Goal: Check status: Check status

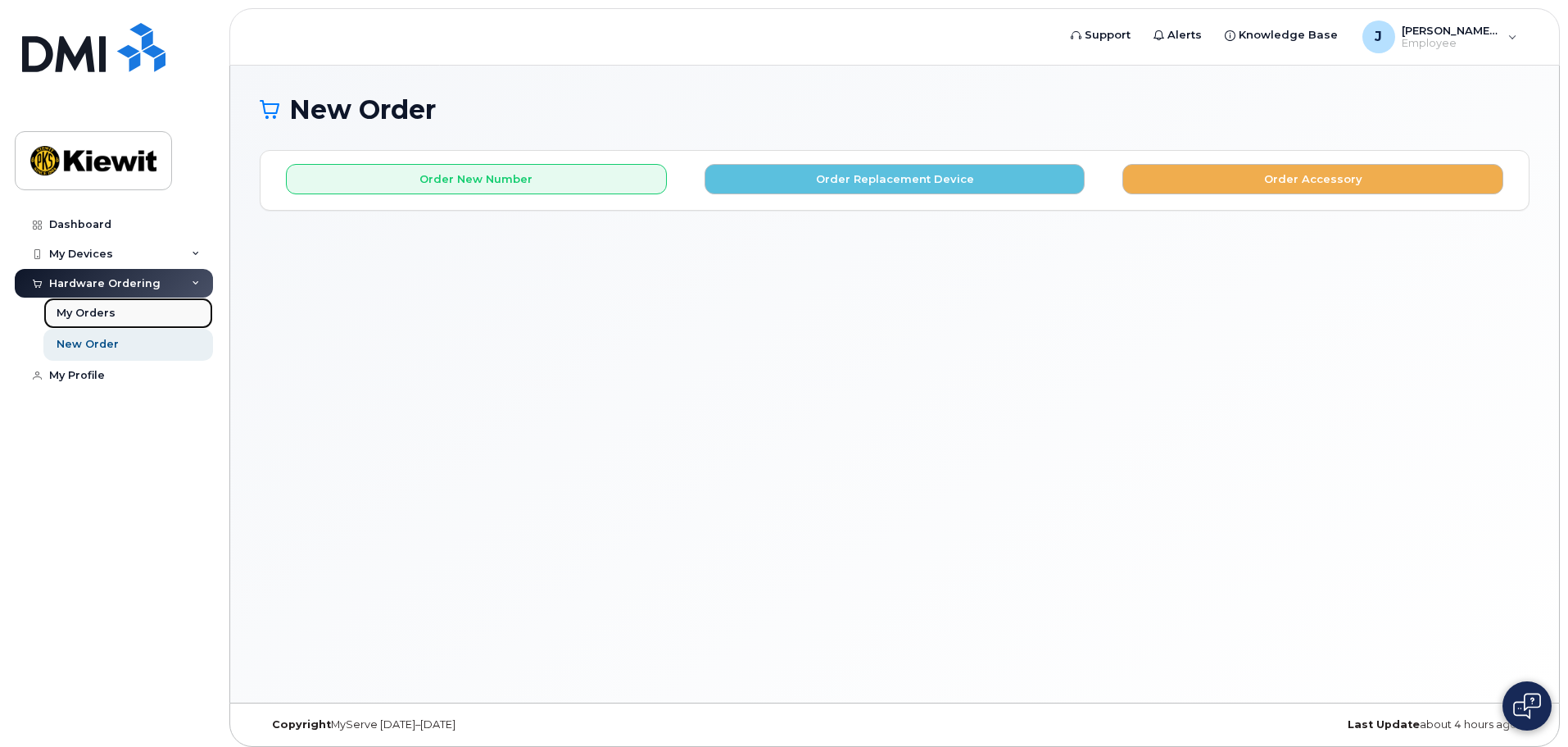
click at [104, 309] on div "My Orders" at bounding box center [86, 313] width 59 height 15
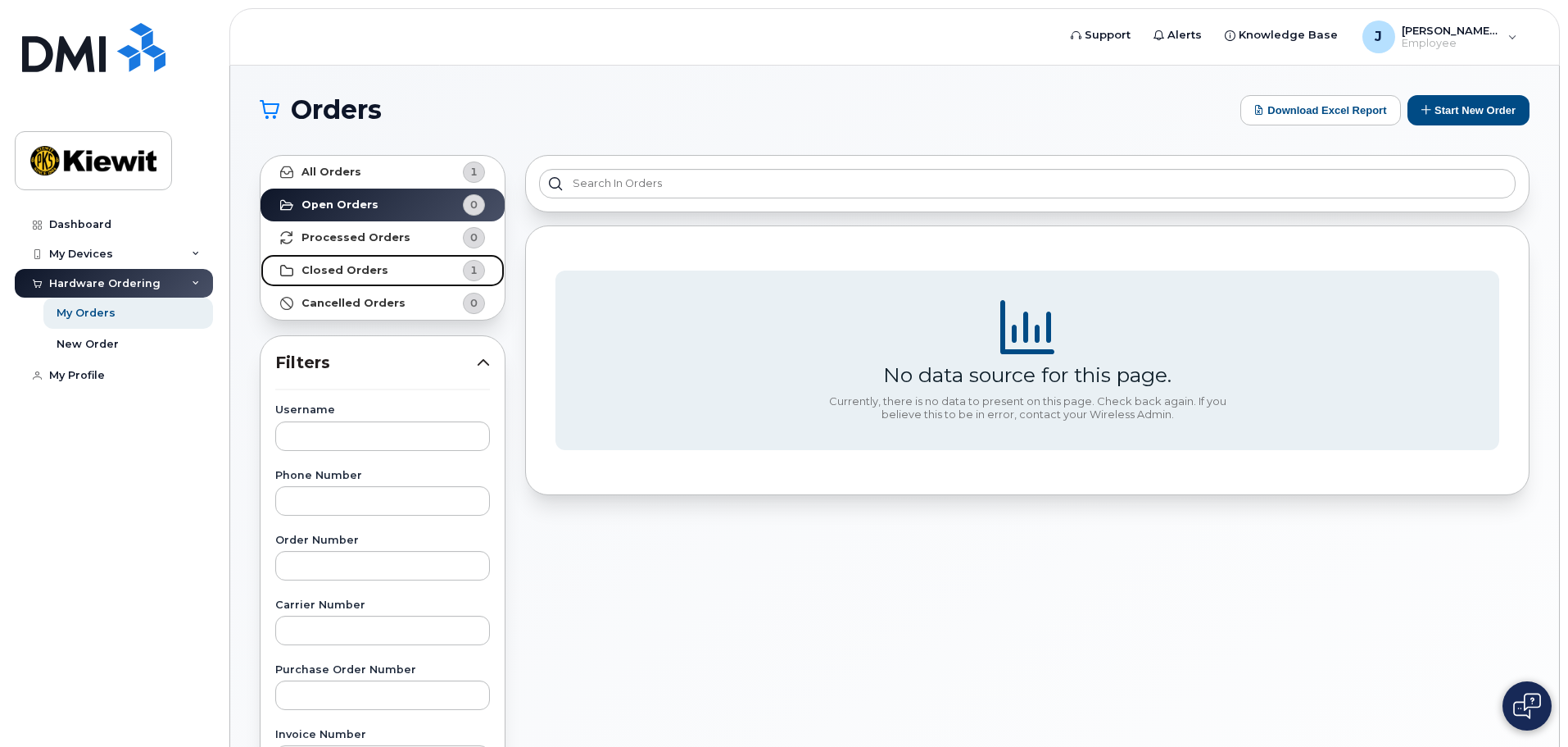
click at [351, 276] on strong "Closed Orders" at bounding box center [345, 270] width 87 height 13
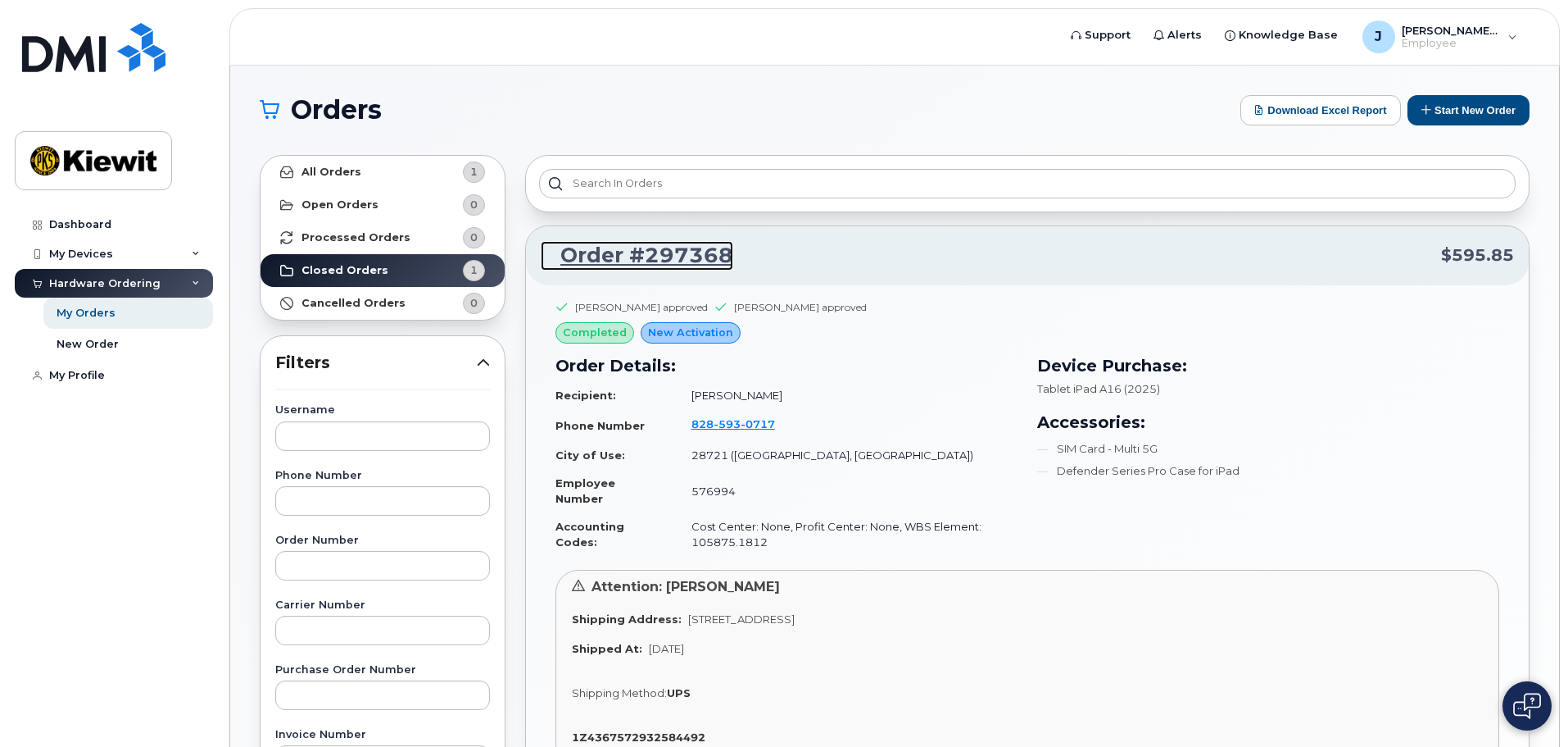
click at [698, 248] on link "Order #297368" at bounding box center [636, 255] width 193 height 29
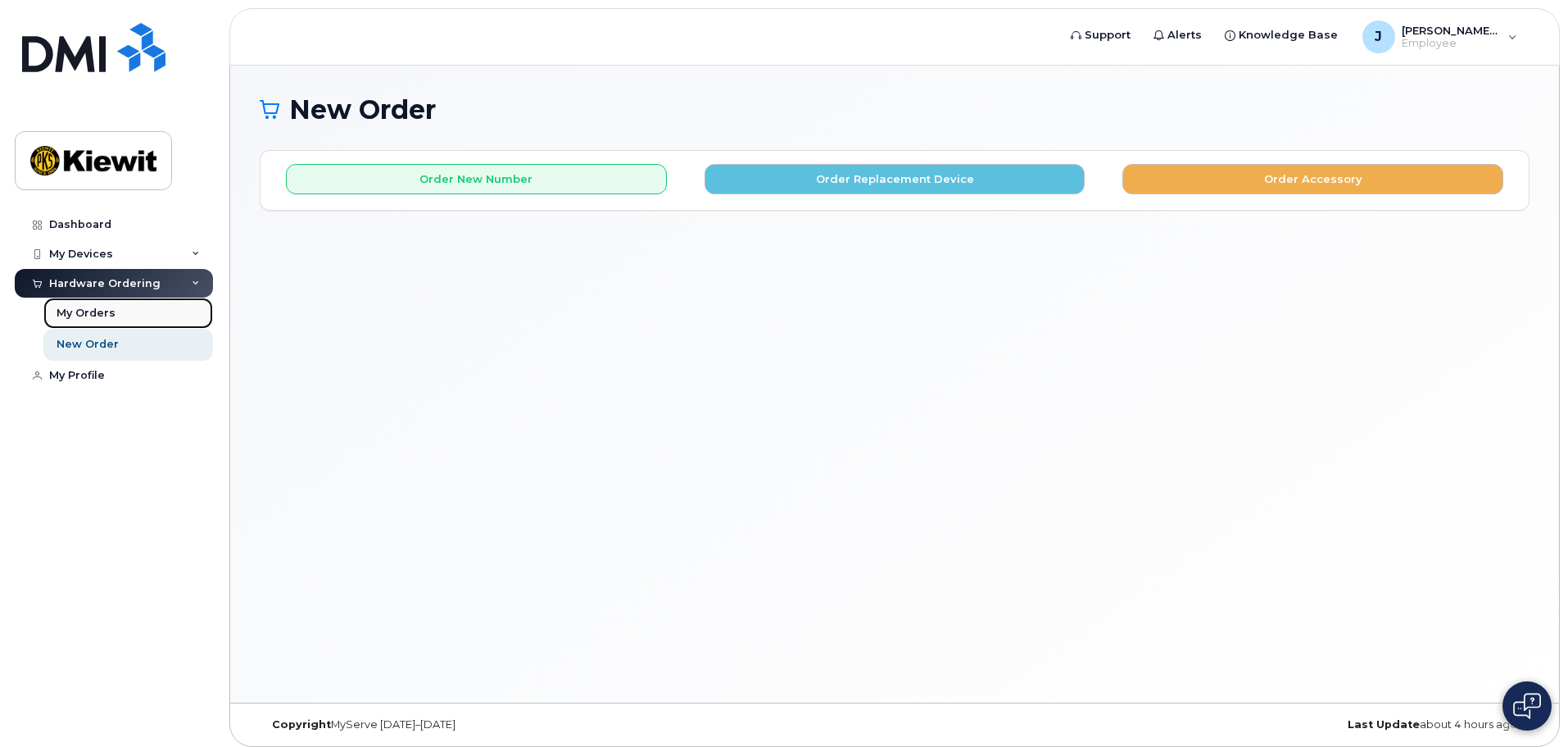
click at [78, 316] on div "My Orders" at bounding box center [86, 313] width 59 height 15
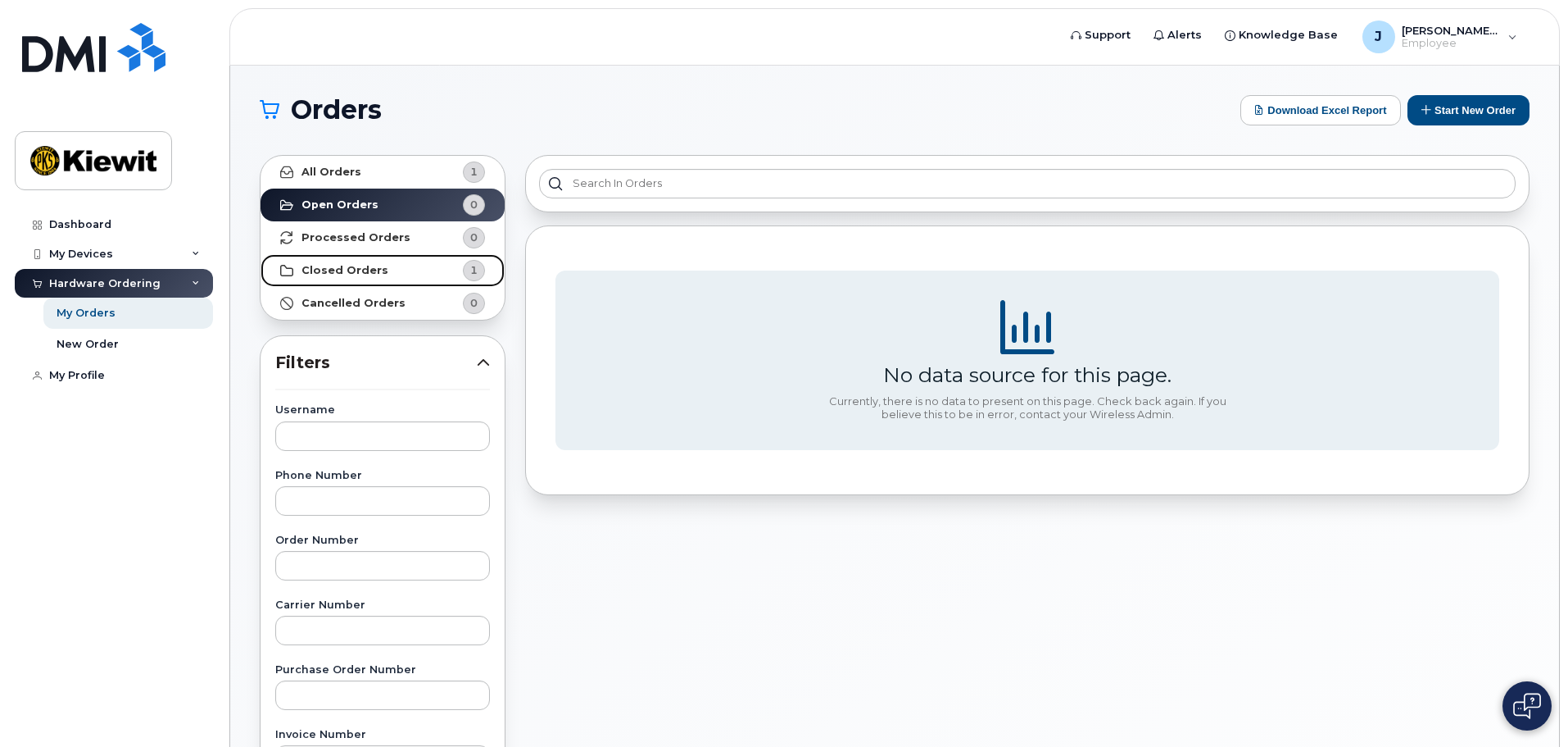
click at [356, 269] on strong "Closed Orders" at bounding box center [345, 270] width 87 height 13
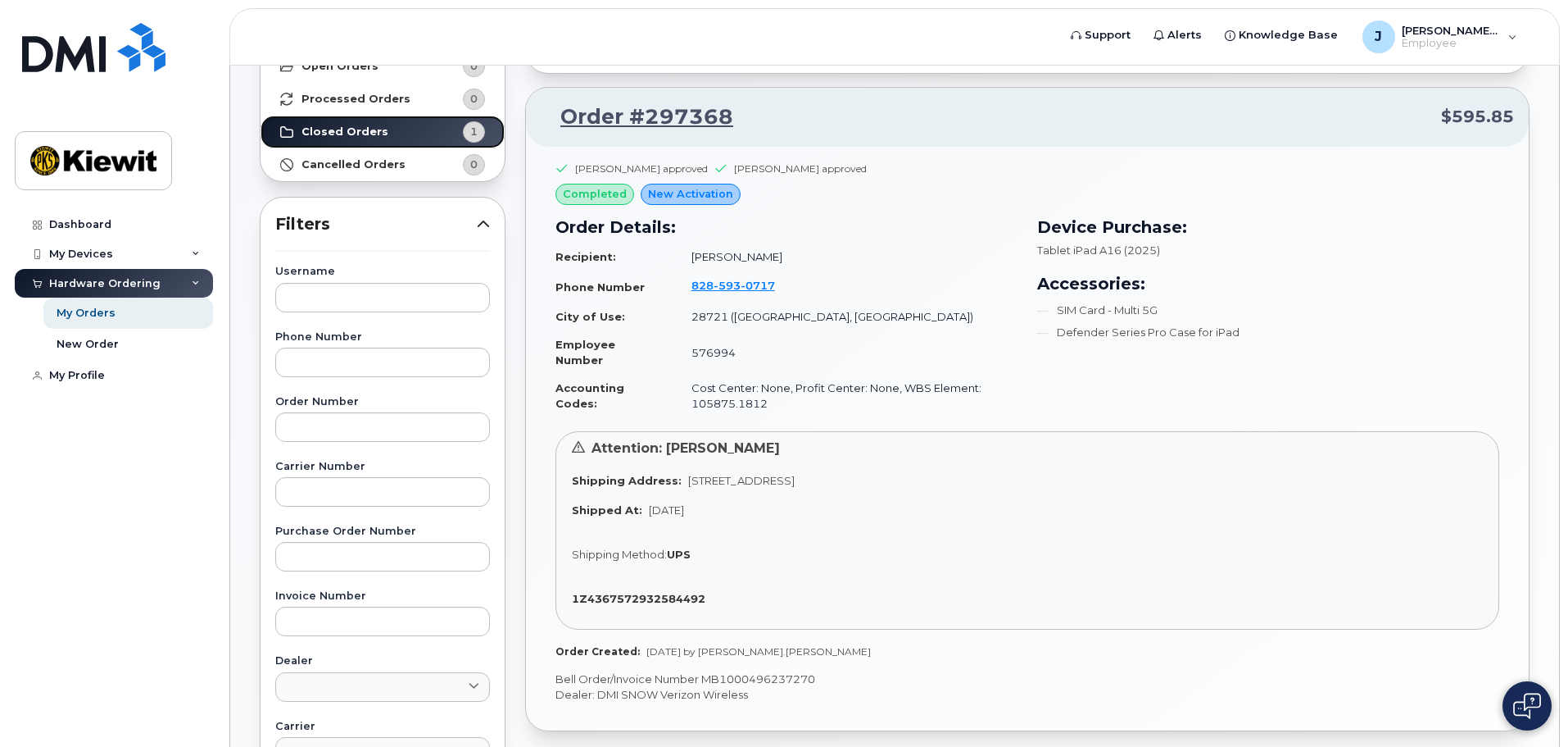
scroll to position [164, 0]
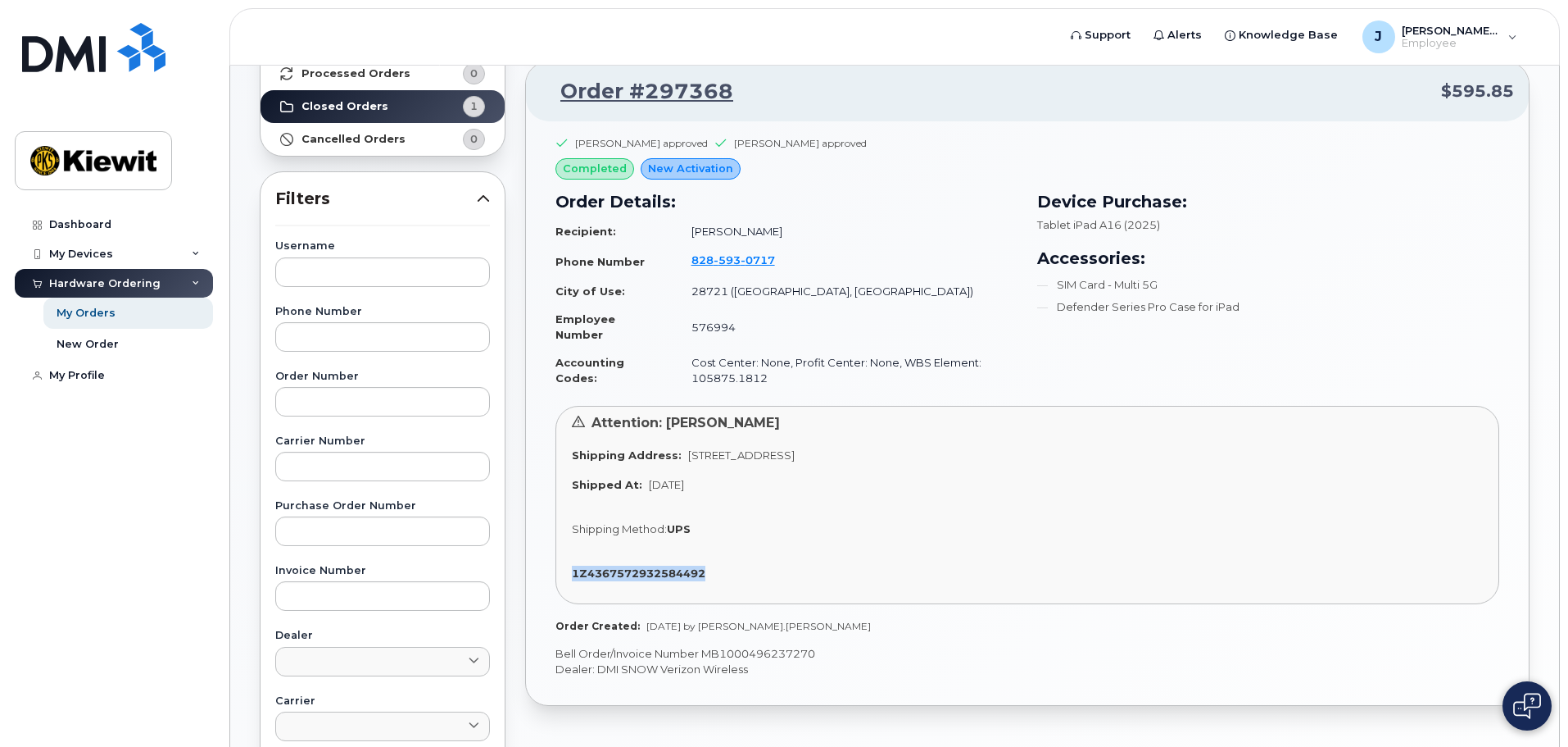
drag, startPoint x: 571, startPoint y: 574, endPoint x: 722, endPoint y: 569, distance: 151.1
click at [722, 569] on div "Attention: Jacob Fruehwald Shipping Address: 3145 Fines Creek Rd, Clyde, NC, 28…" at bounding box center [1028, 505] width 944 height 199
copy strong "1Z4367572932584492"
click at [876, 560] on div "Attention: Jacob Fruehwald Shipping Address: 3145 Fines Creek Rd, Clyde, NC, 28…" at bounding box center [1028, 505] width 944 height 199
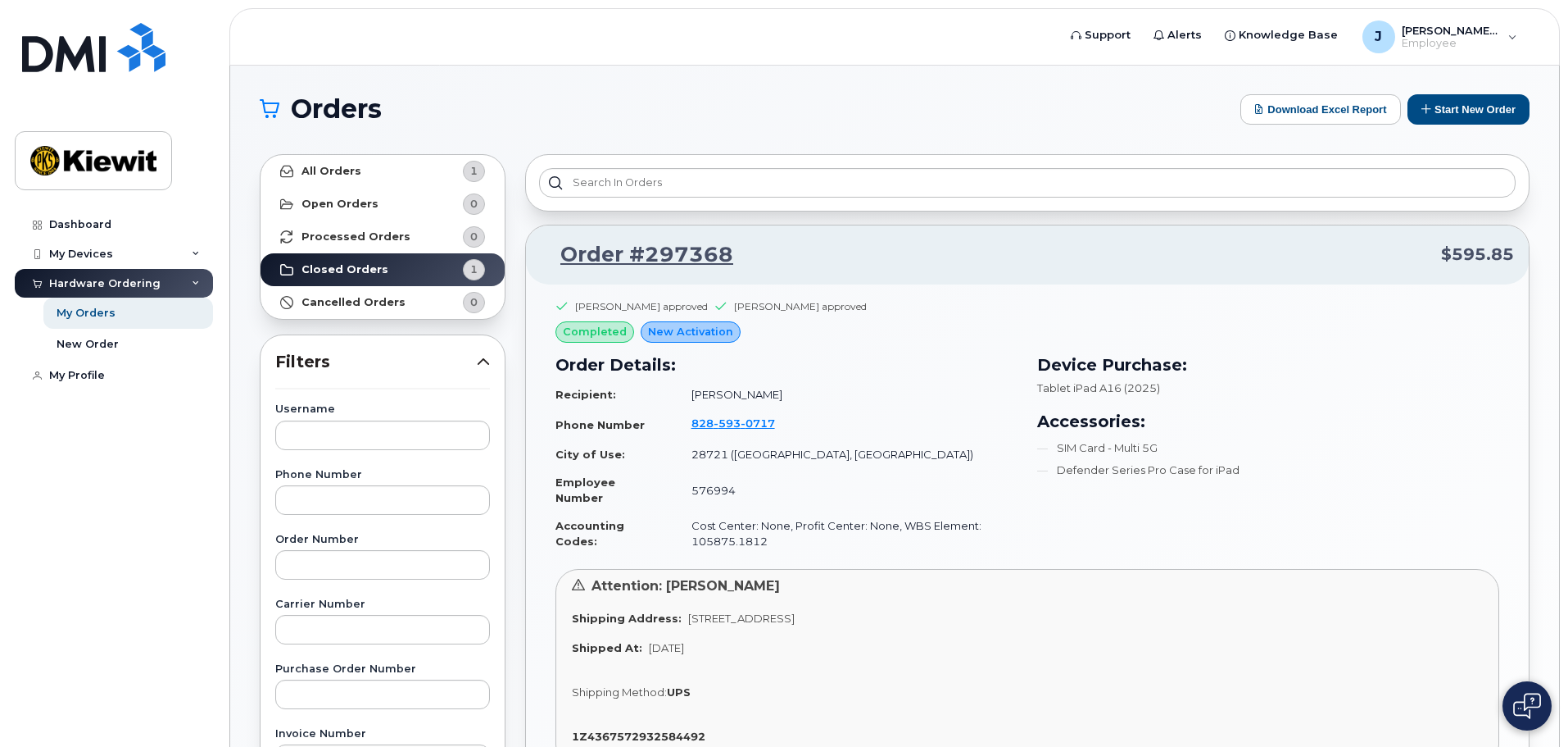
scroll to position [0, 0]
click at [81, 374] on div "My Profile" at bounding box center [76, 375] width 56 height 13
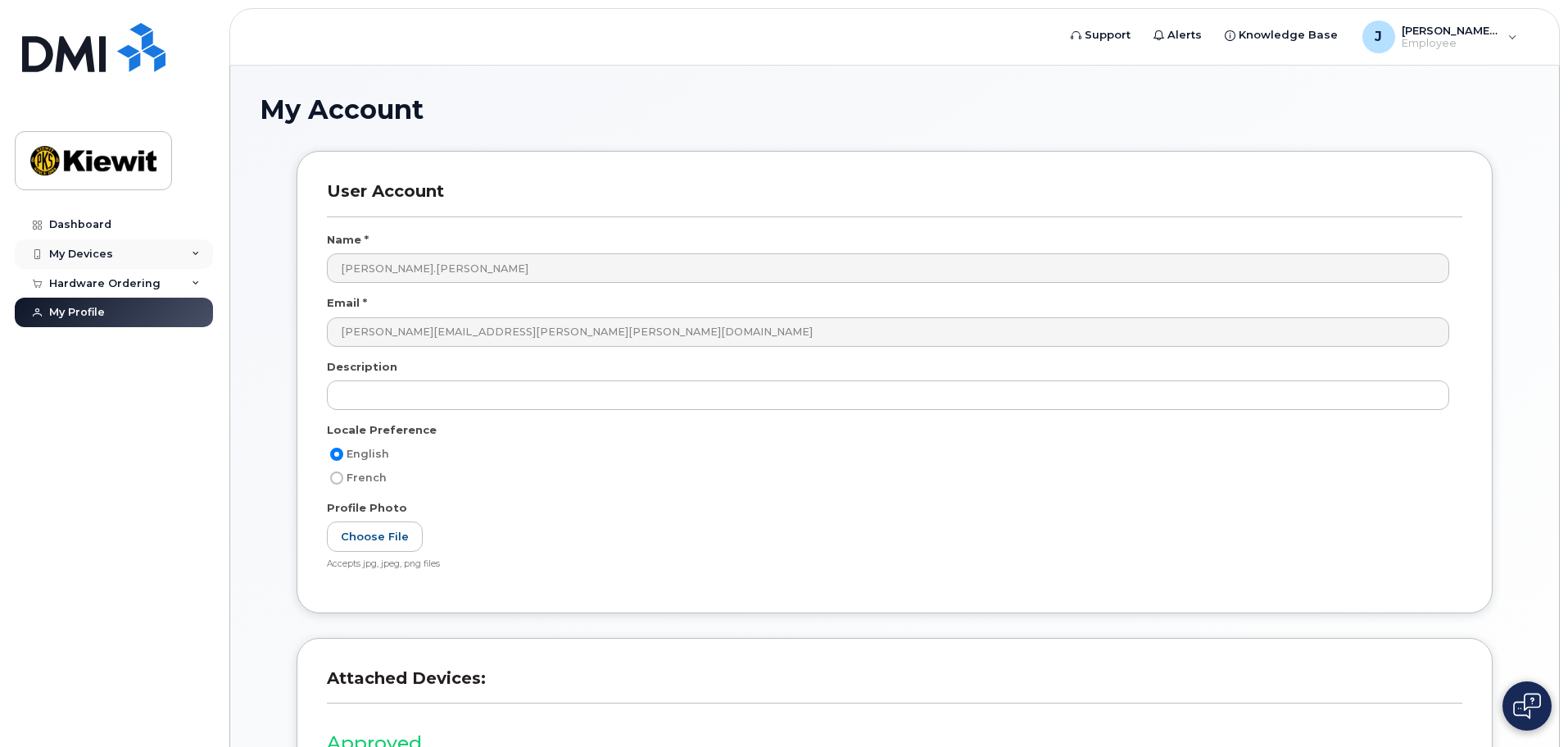
click at [132, 261] on div "My Devices" at bounding box center [114, 253] width 198 height 29
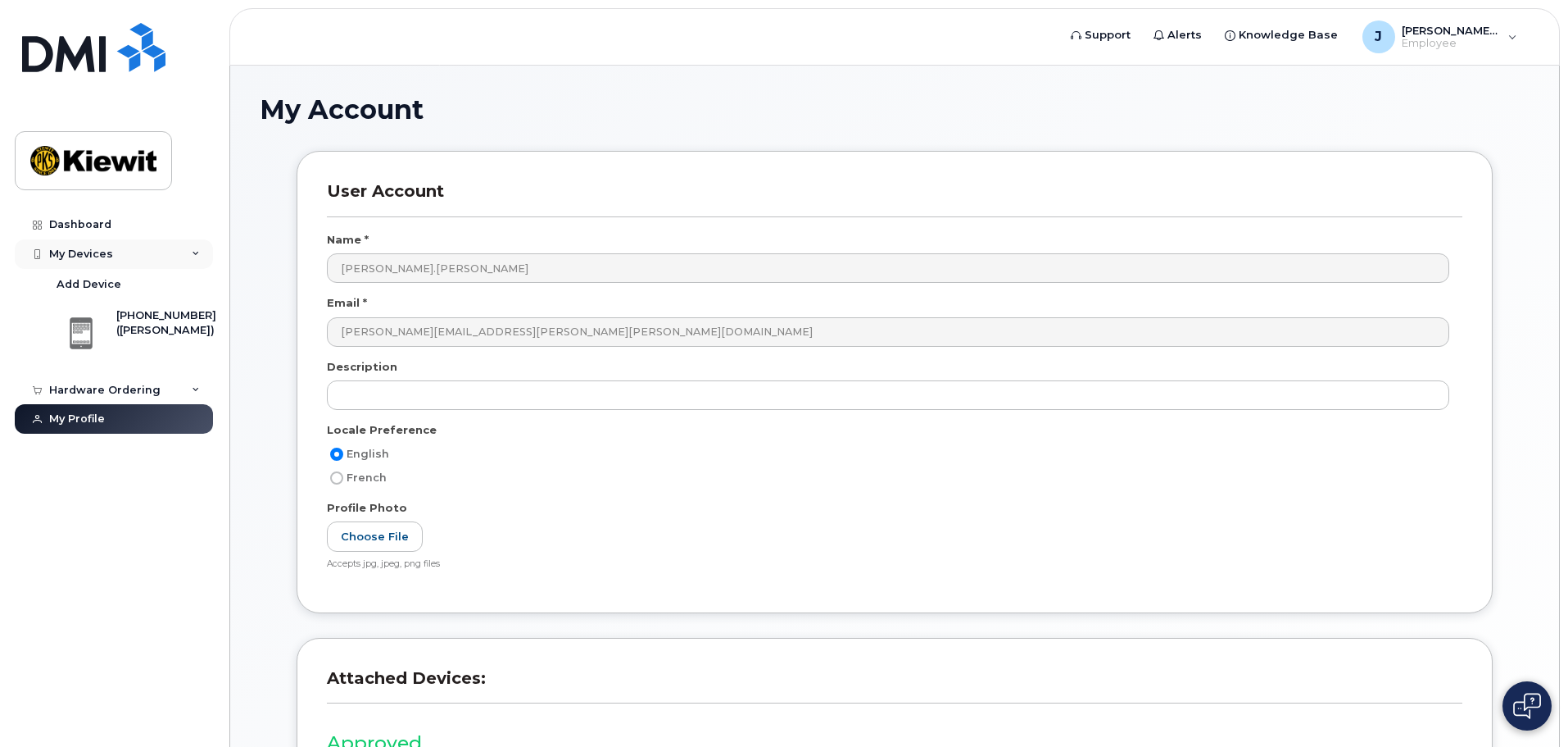
click at [134, 260] on div "My Devices" at bounding box center [114, 253] width 198 height 29
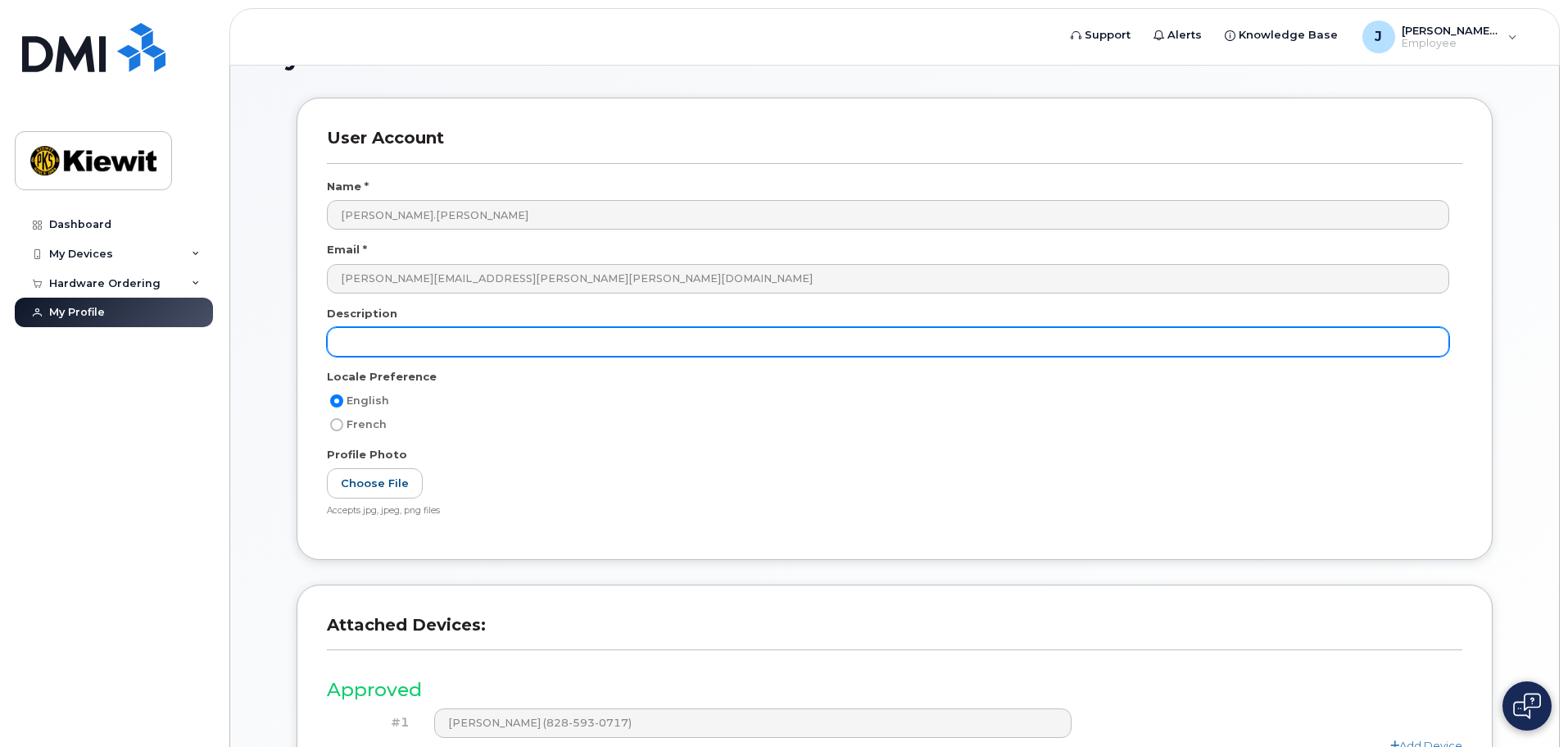
scroll to position [82, 0]
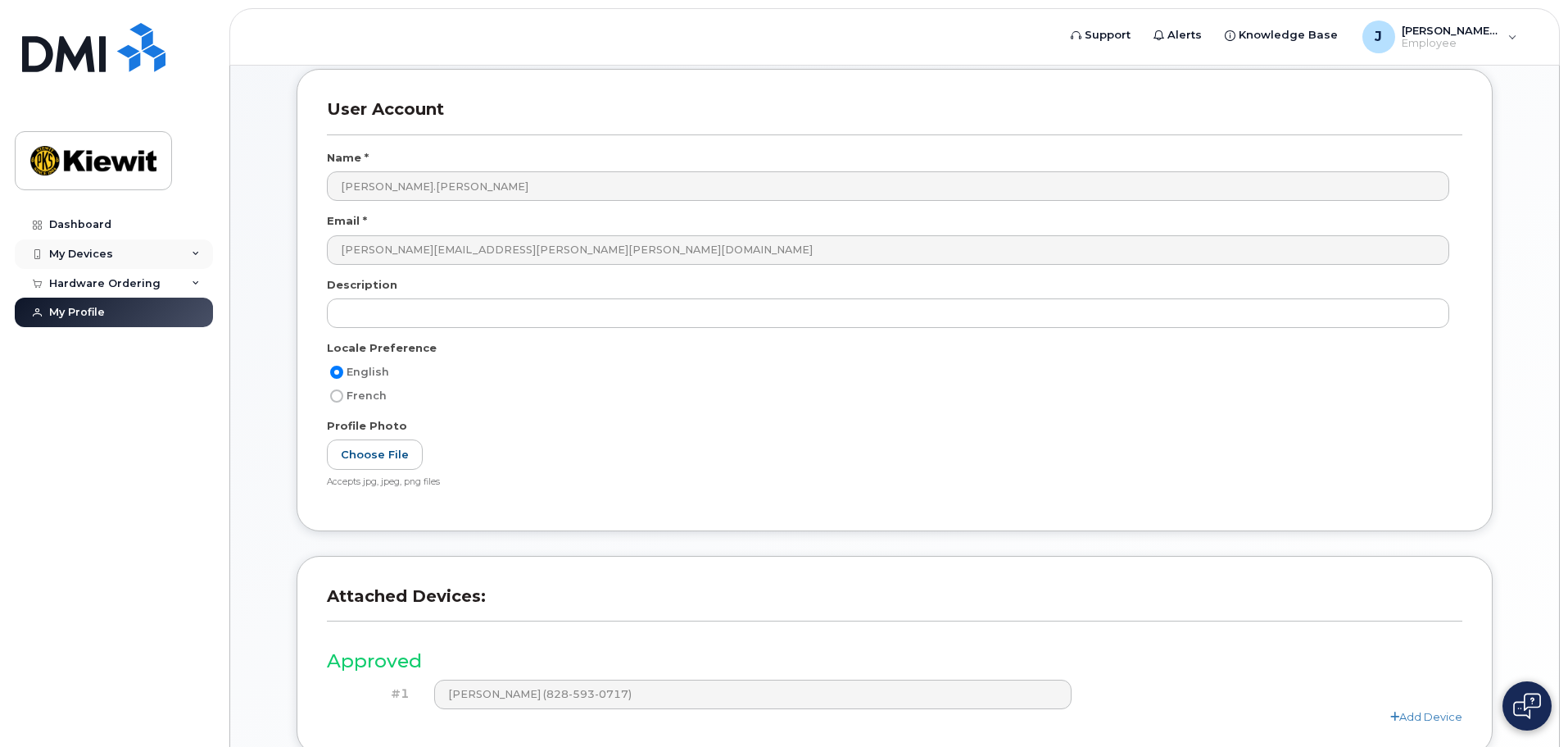
click at [89, 252] on div "My Devices" at bounding box center [81, 253] width 64 height 13
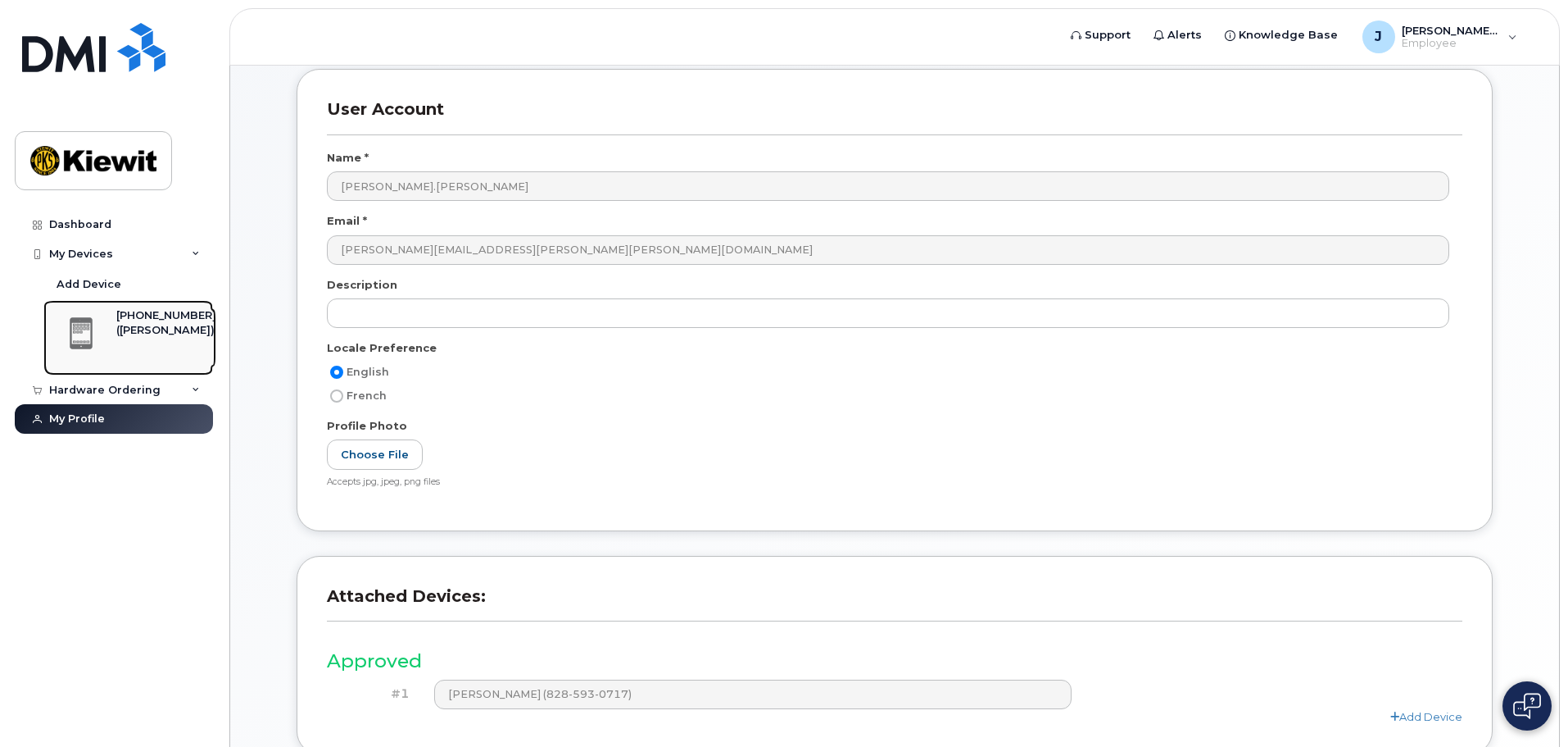
click at [122, 338] on div "([PERSON_NAME])" at bounding box center [166, 330] width 100 height 15
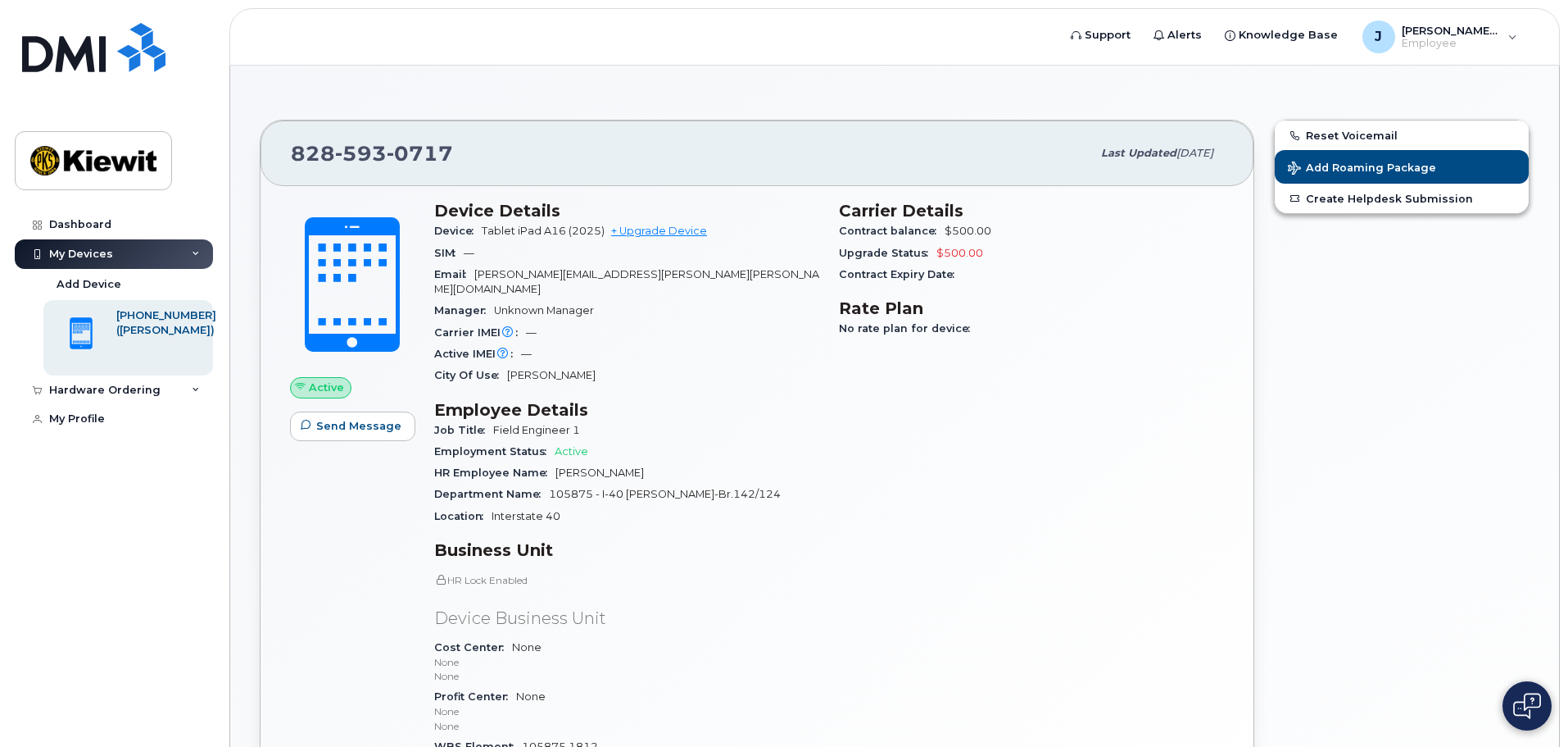
click at [192, 254] on icon at bounding box center [196, 253] width 8 height 8
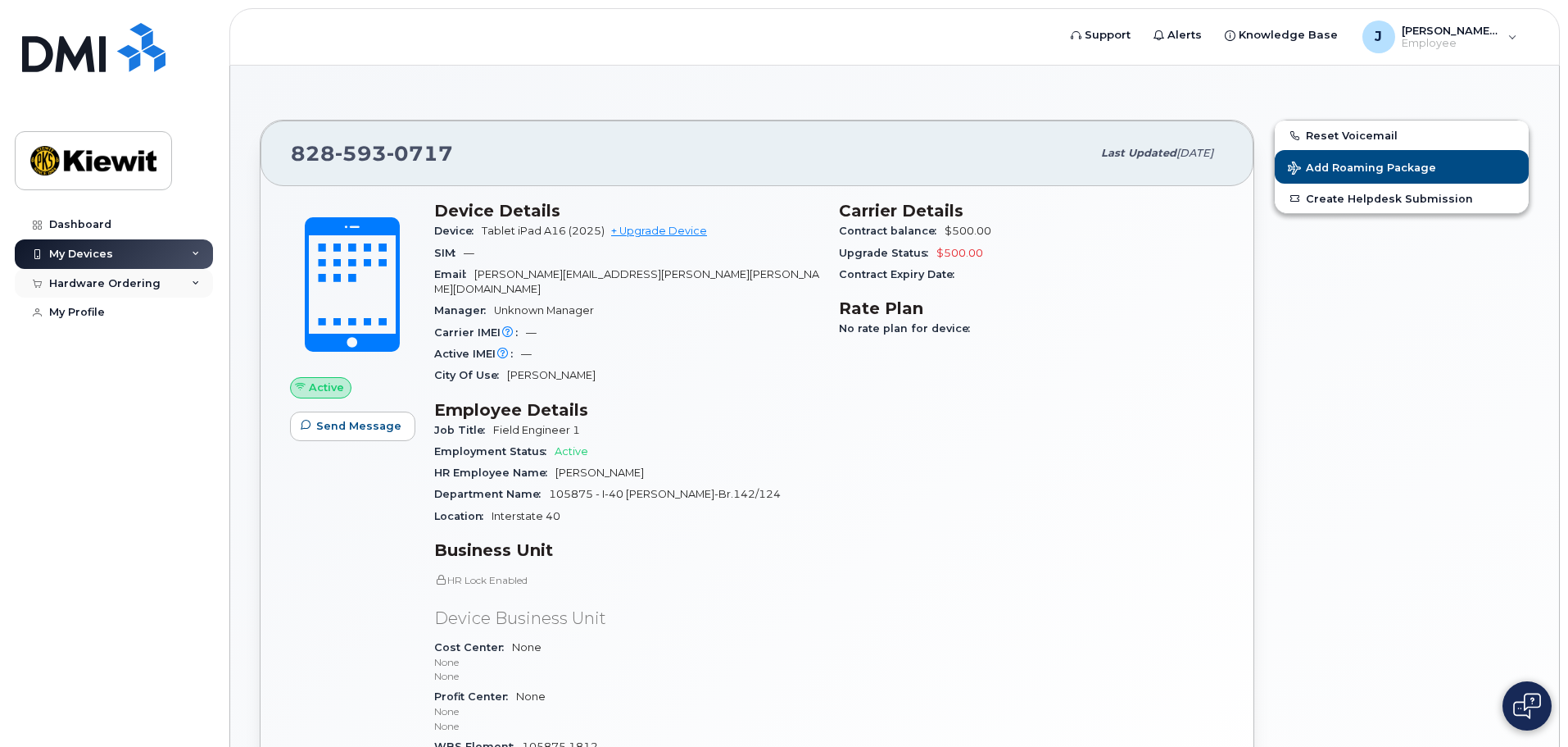
click at [151, 283] on div "Hardware Ordering" at bounding box center [104, 284] width 111 height 13
click at [99, 317] on div "My Orders" at bounding box center [86, 313] width 59 height 15
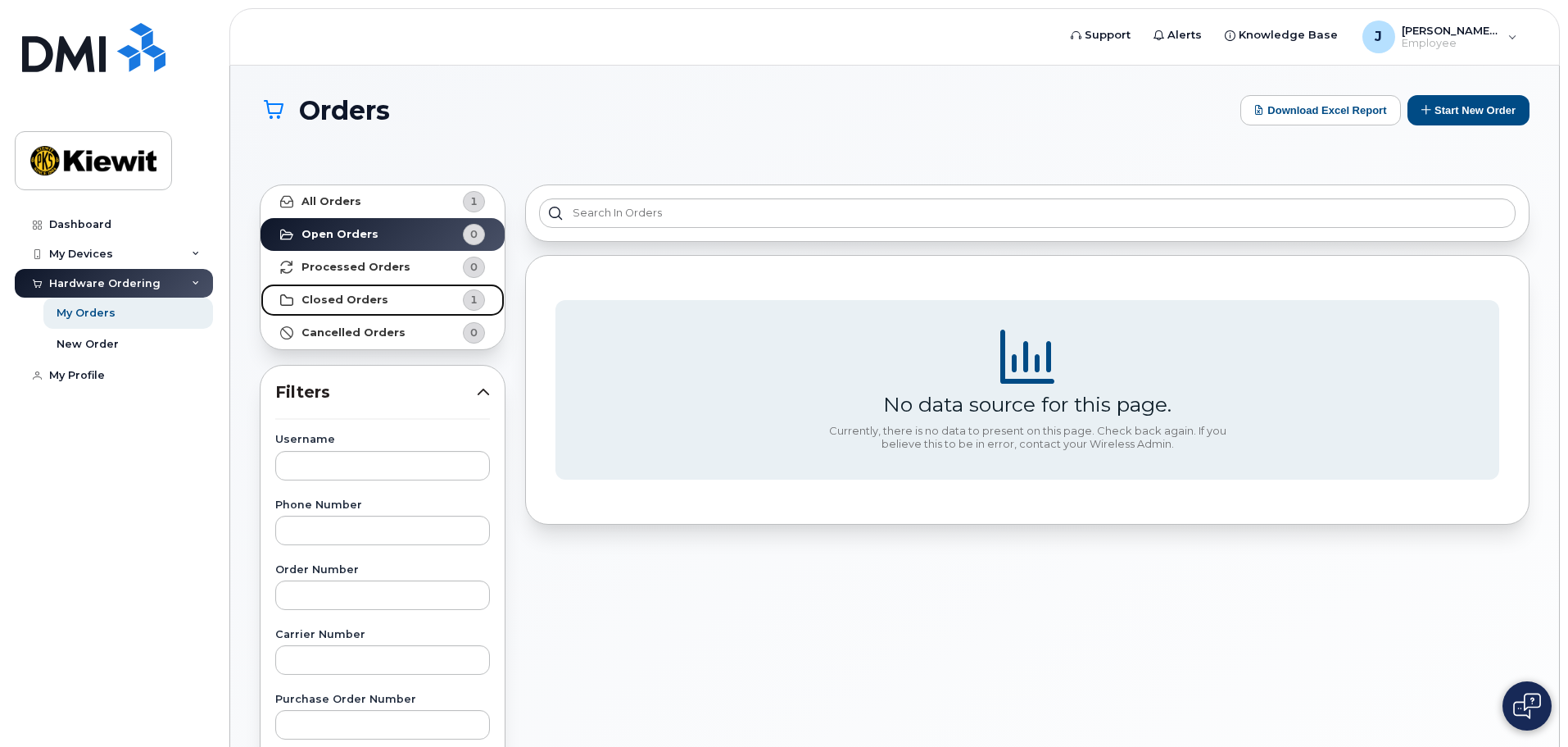
click at [388, 303] on link "Closed Orders 1" at bounding box center [382, 300] width 244 height 33
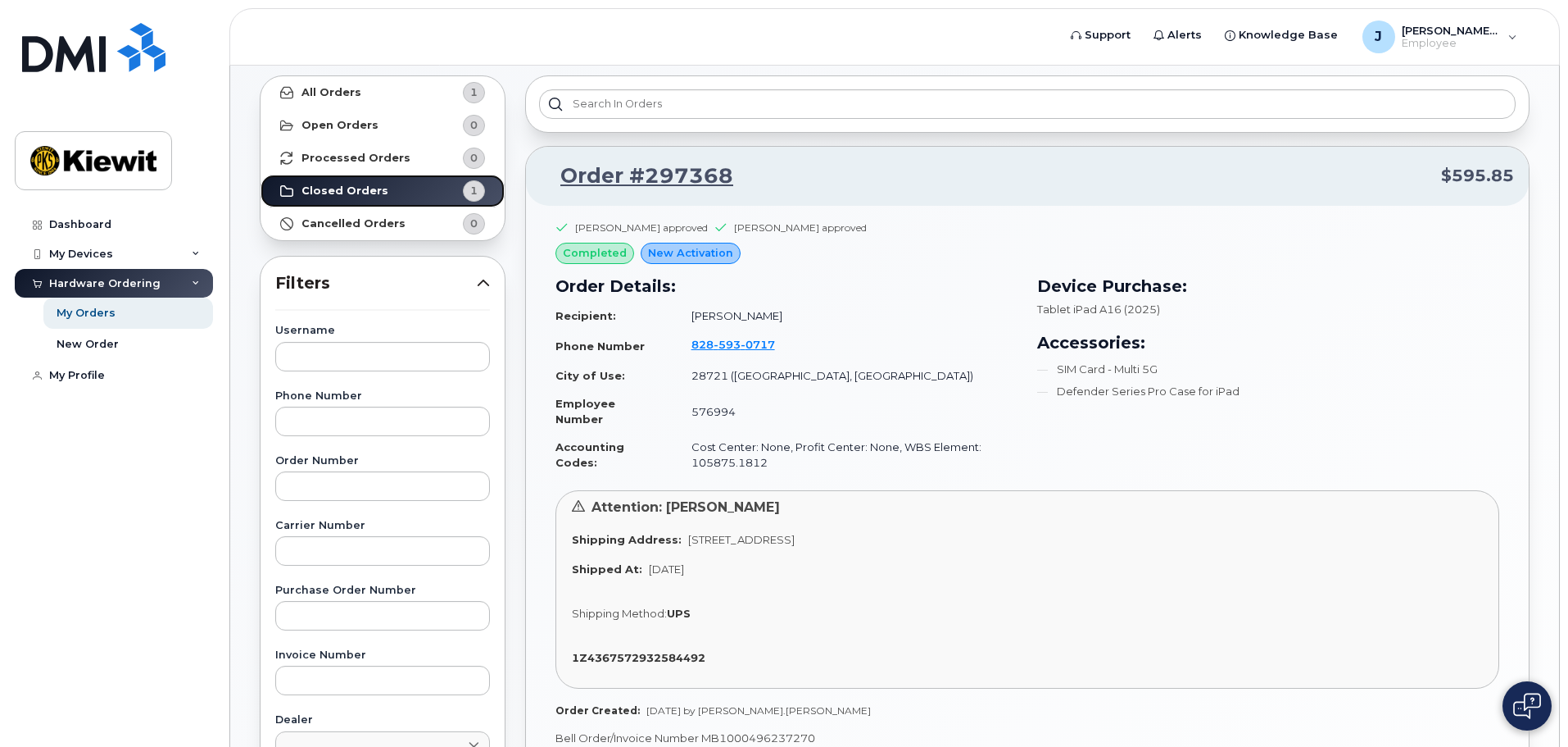
scroll to position [82, 0]
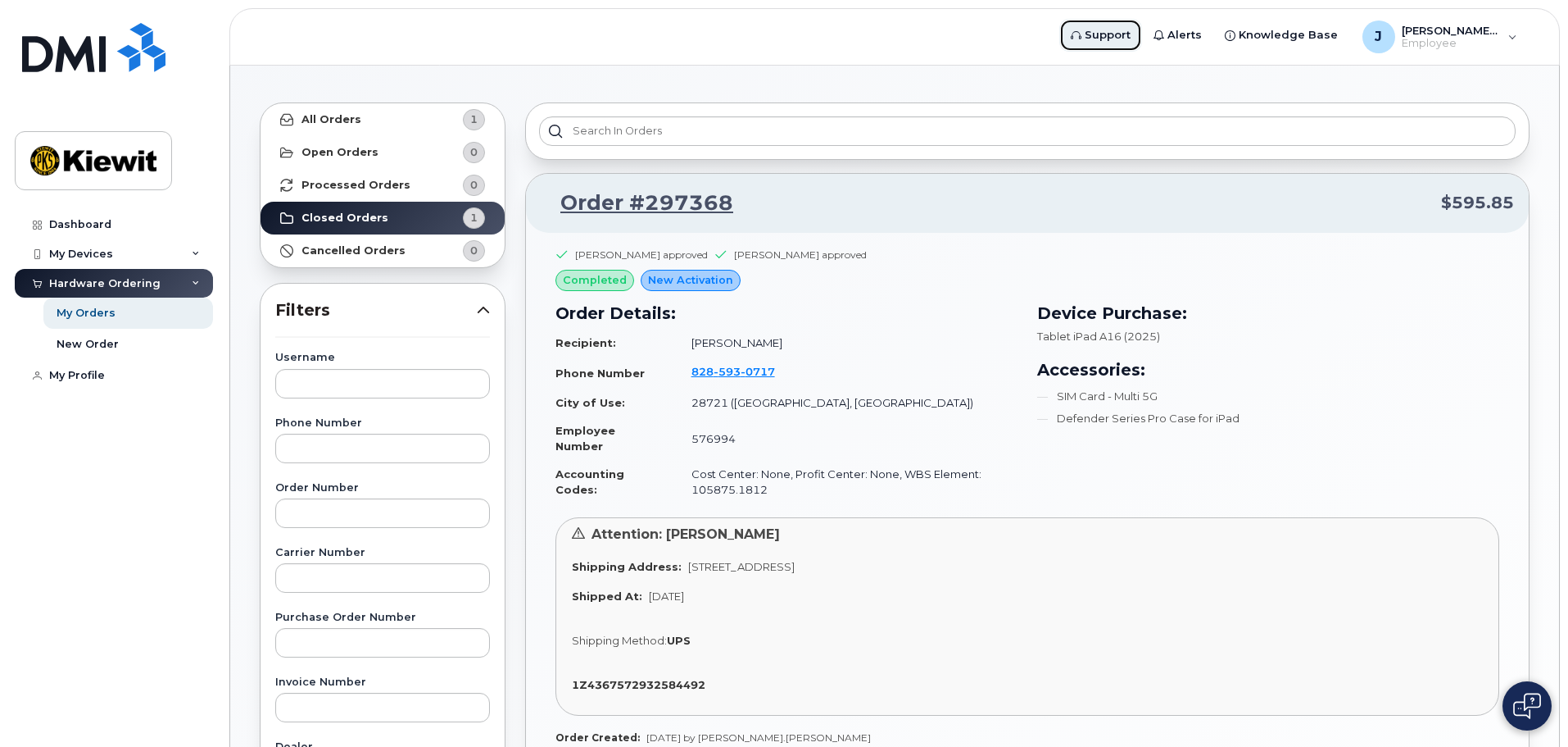
click at [1125, 30] on span "Support" at bounding box center [1108, 35] width 46 height 16
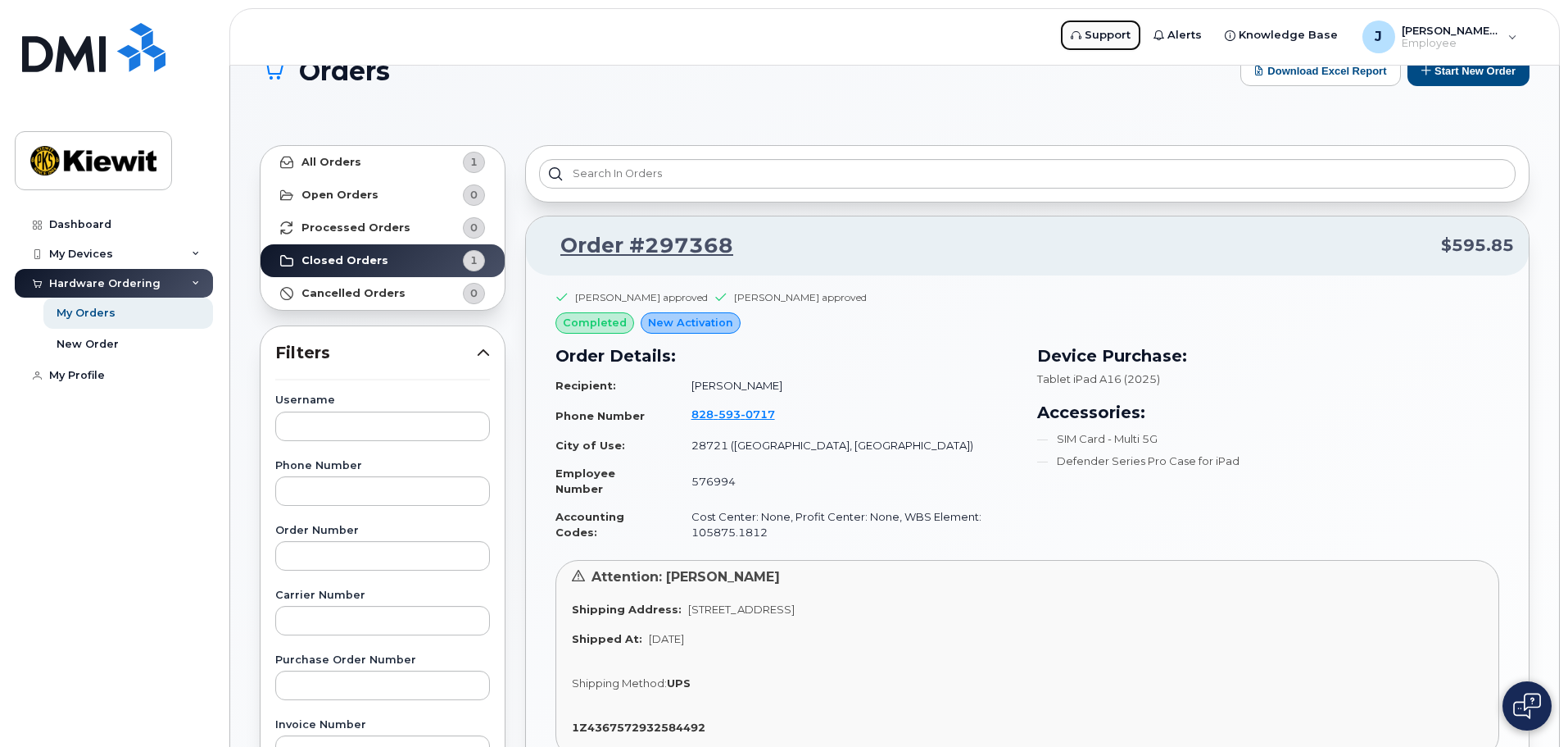
scroll to position [0, 0]
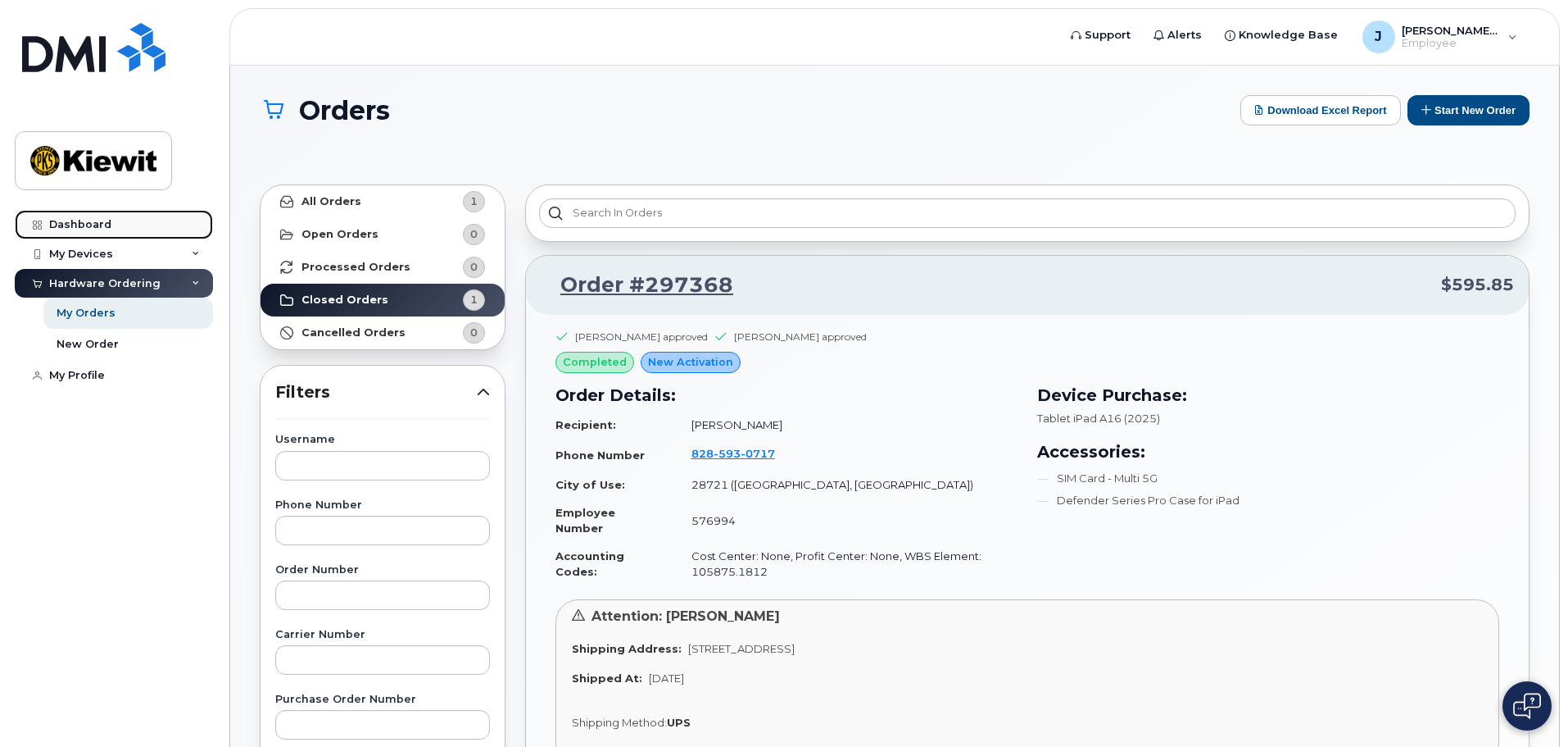
click at [78, 229] on div "Dashboard" at bounding box center [80, 224] width 62 height 13
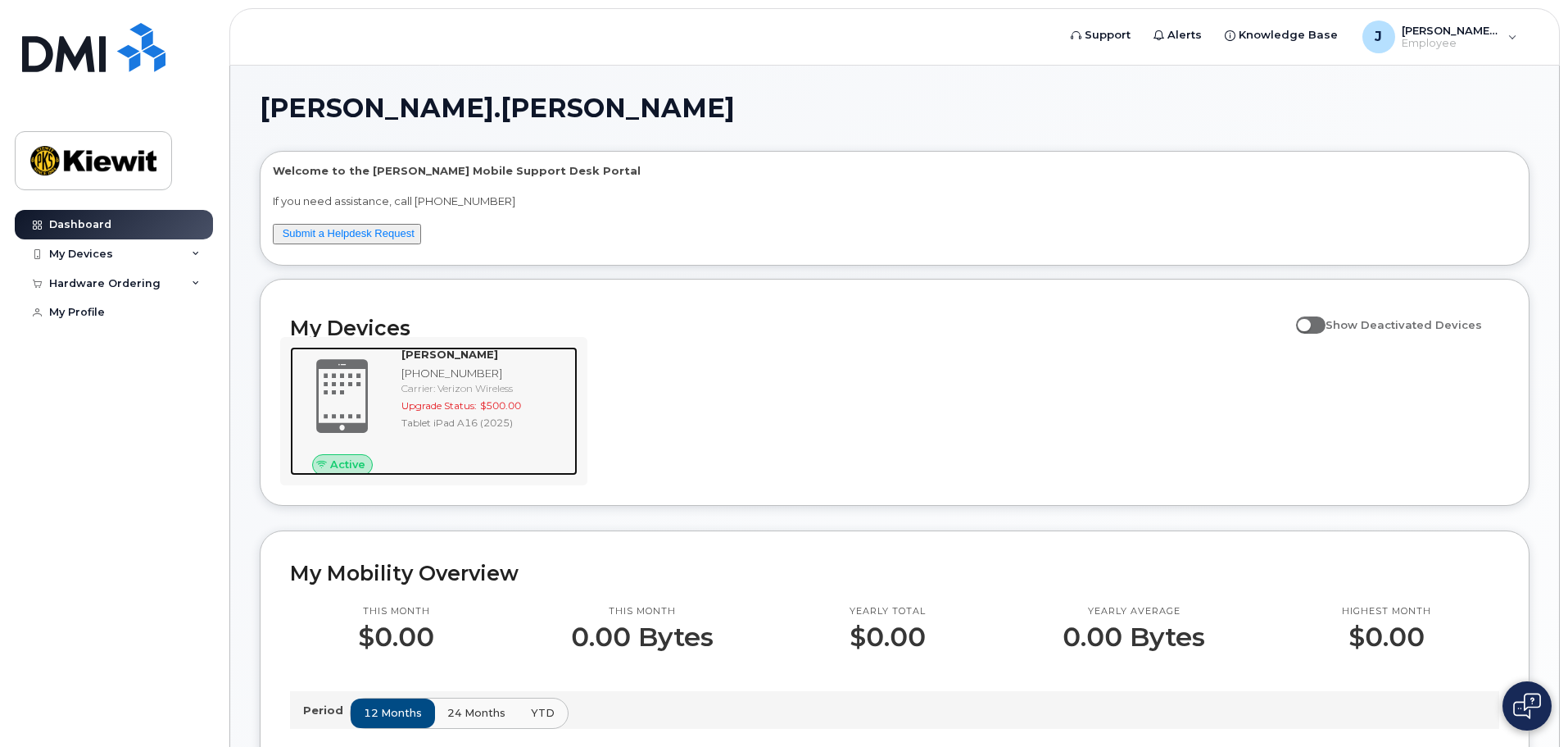
click at [456, 373] on div "[PHONE_NUMBER]" at bounding box center [486, 374] width 170 height 16
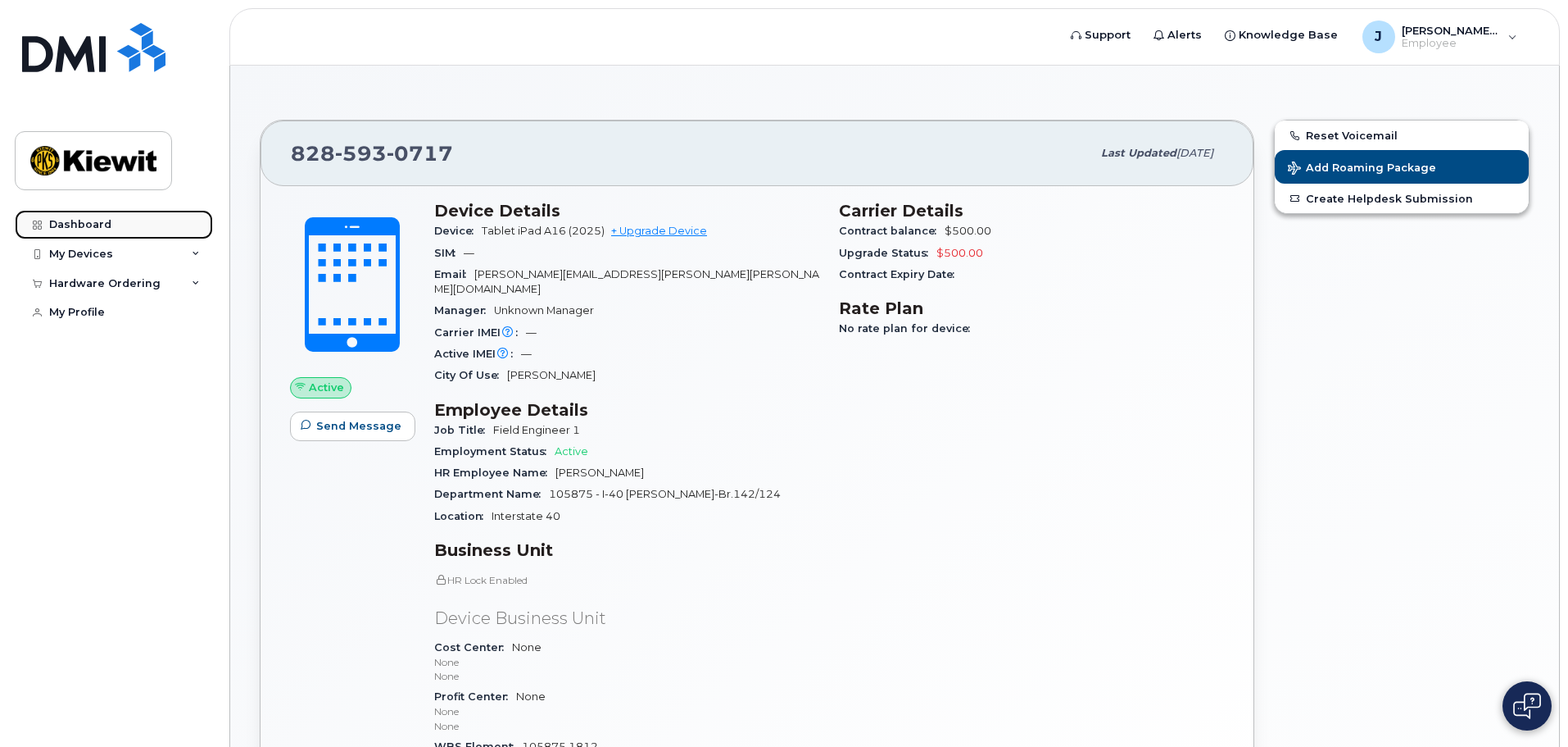
click at [86, 224] on div "Dashboard" at bounding box center [80, 224] width 62 height 13
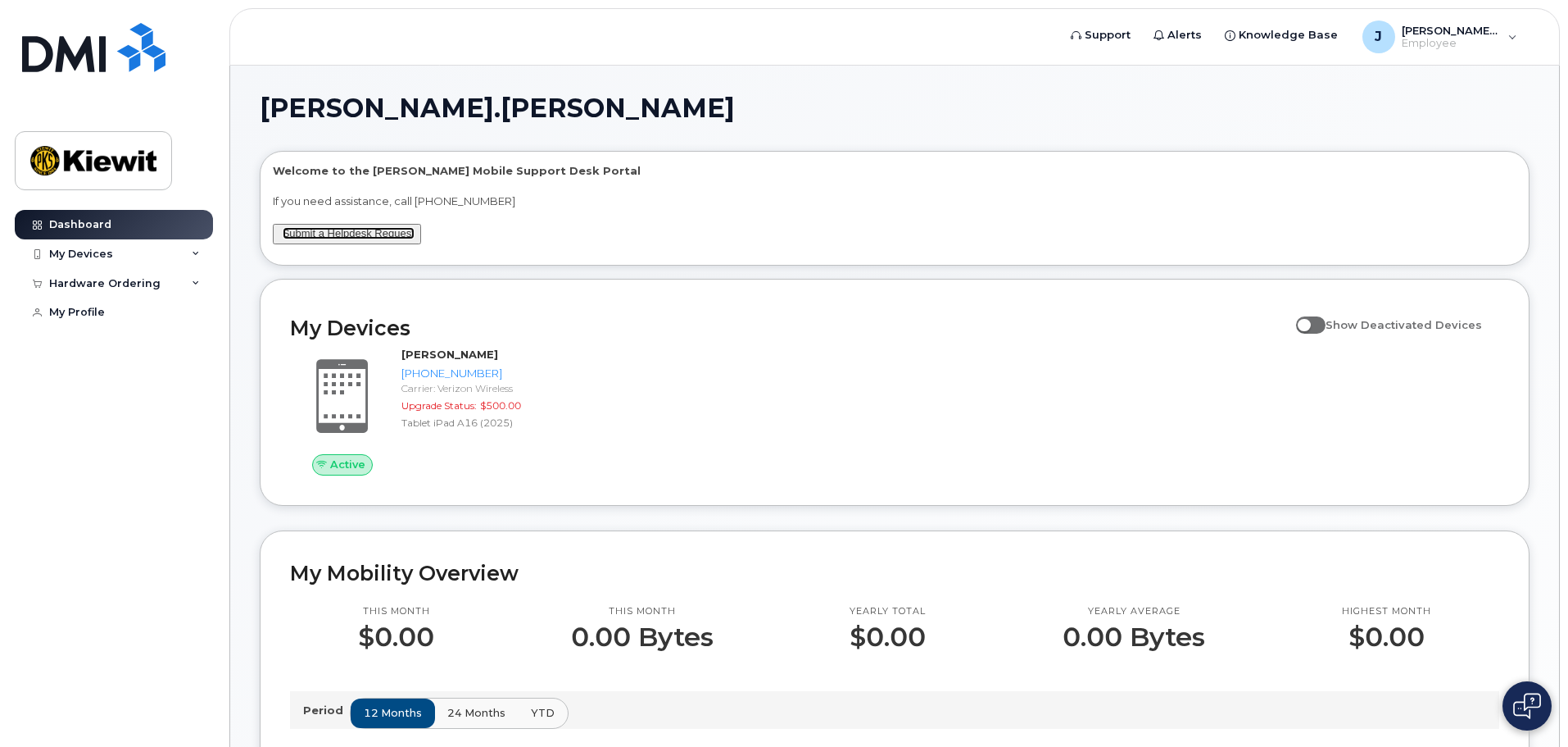
click at [343, 229] on link "Submit a Helpdesk Request" at bounding box center [348, 233] width 132 height 12
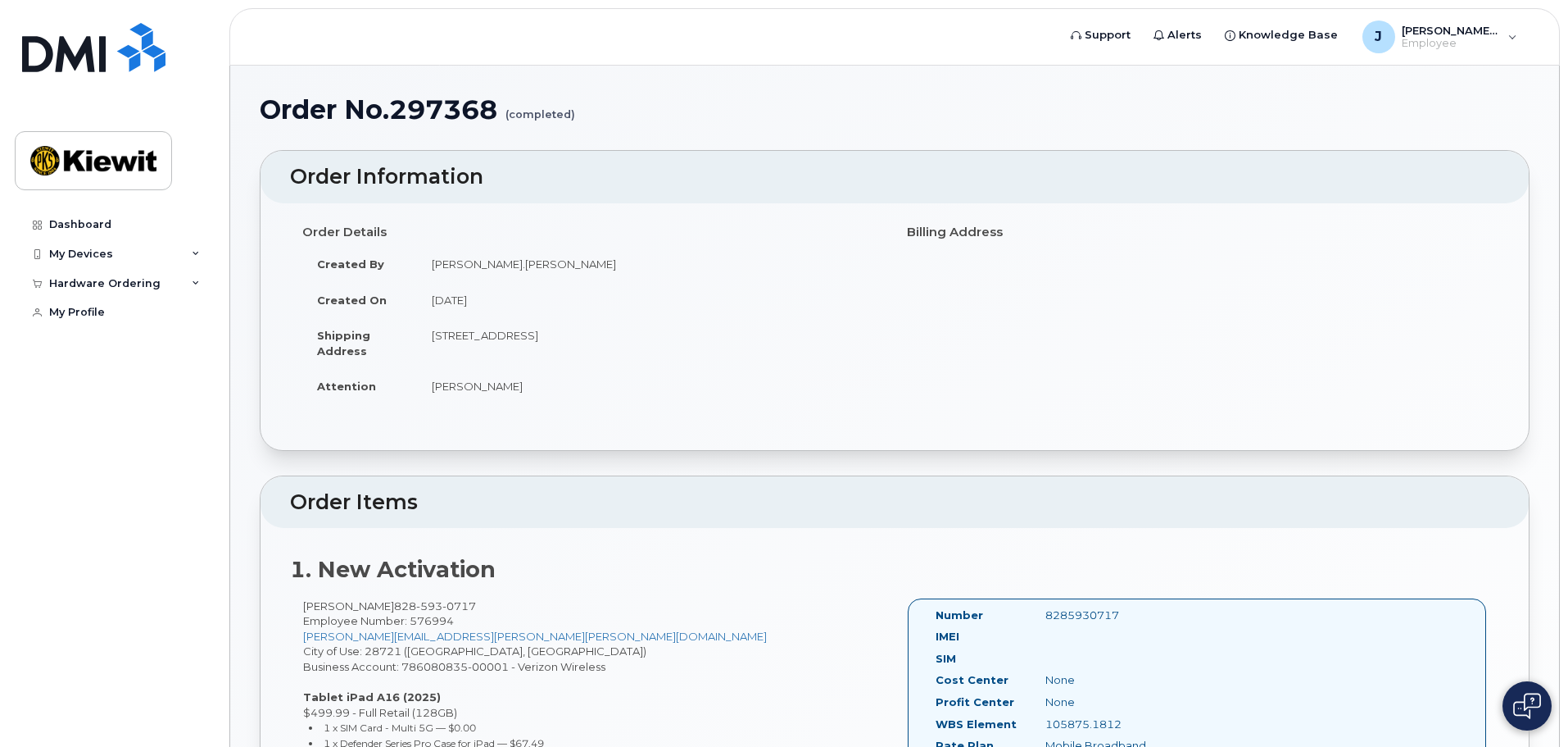
drag, startPoint x: 0, startPoint y: 0, endPoint x: 476, endPoint y: 124, distance: 491.9
click at [476, 124] on h1 "Order No.297368 (completed)" at bounding box center [894, 109] width 1270 height 28
click at [479, 108] on h1 "Order No.297368 (completed)" at bounding box center [894, 109] width 1270 height 28
copy h1 "297368"
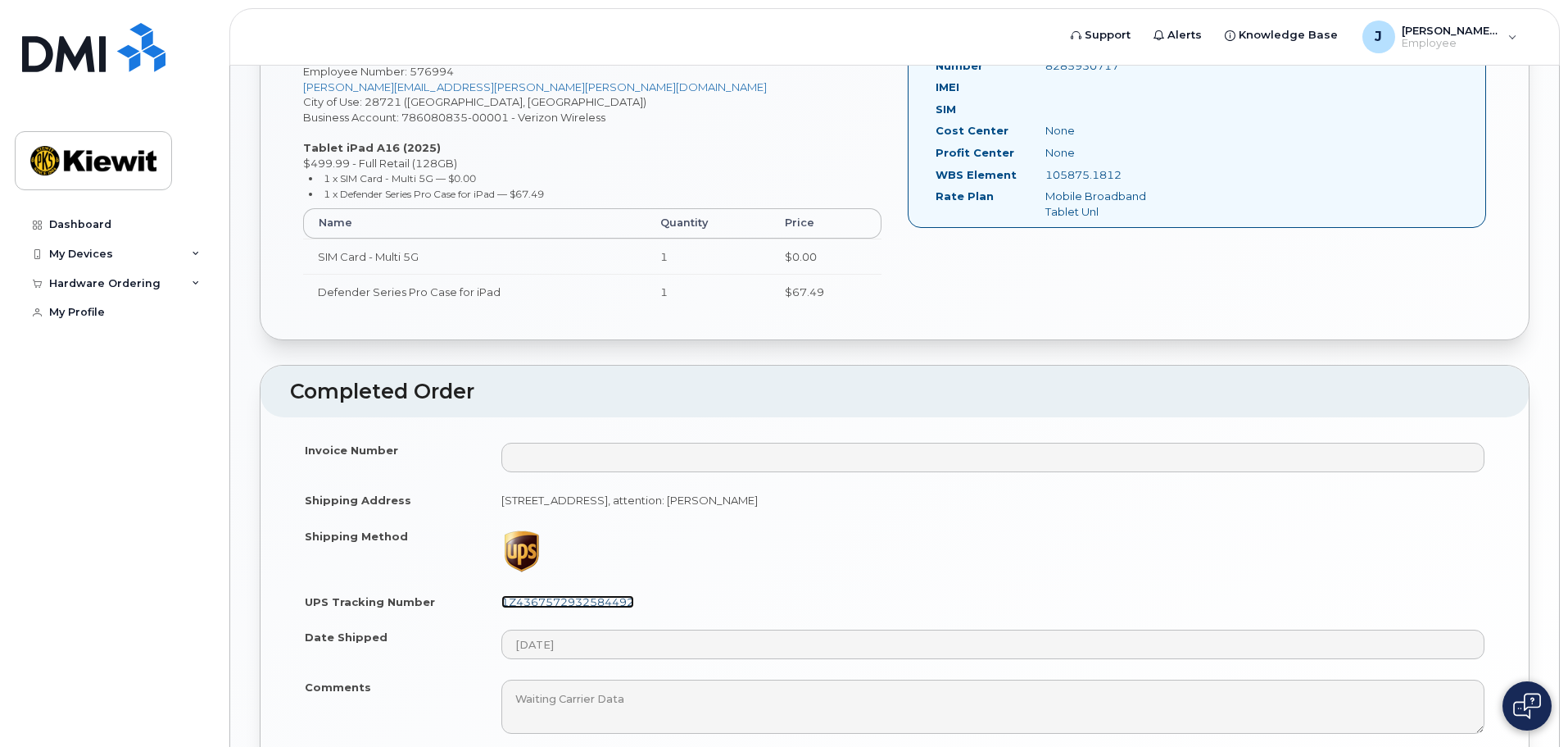
scroll to position [574, 0]
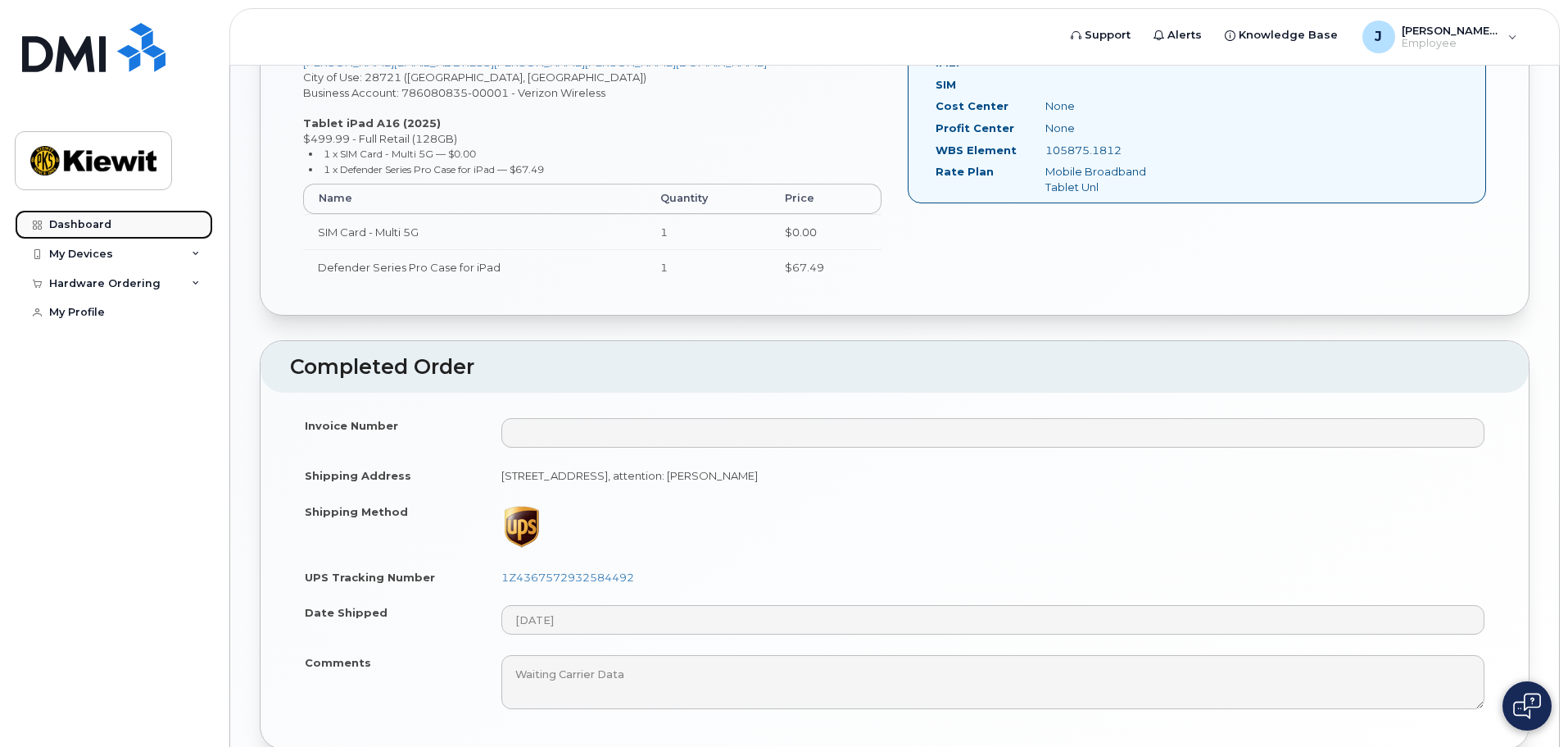
click at [78, 228] on div "Dashboard" at bounding box center [80, 224] width 62 height 13
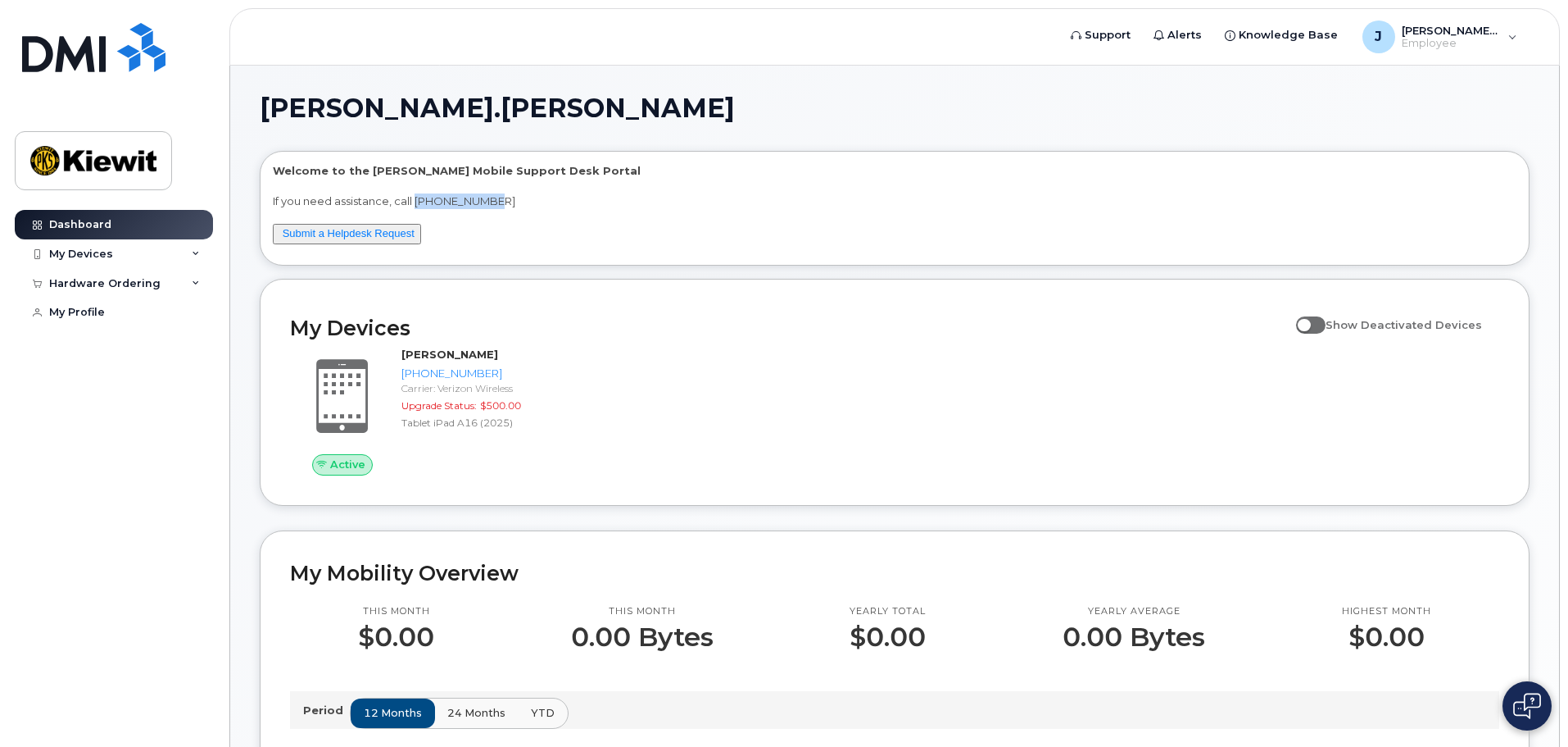
drag, startPoint x: 415, startPoint y: 201, endPoint x: 497, endPoint y: 197, distance: 82.1
click at [497, 197] on p "If you need assistance, call [PHONE_NUMBER]" at bounding box center [894, 202] width 1244 height 16
click at [125, 284] on div "Hardware Ordering" at bounding box center [104, 284] width 111 height 13
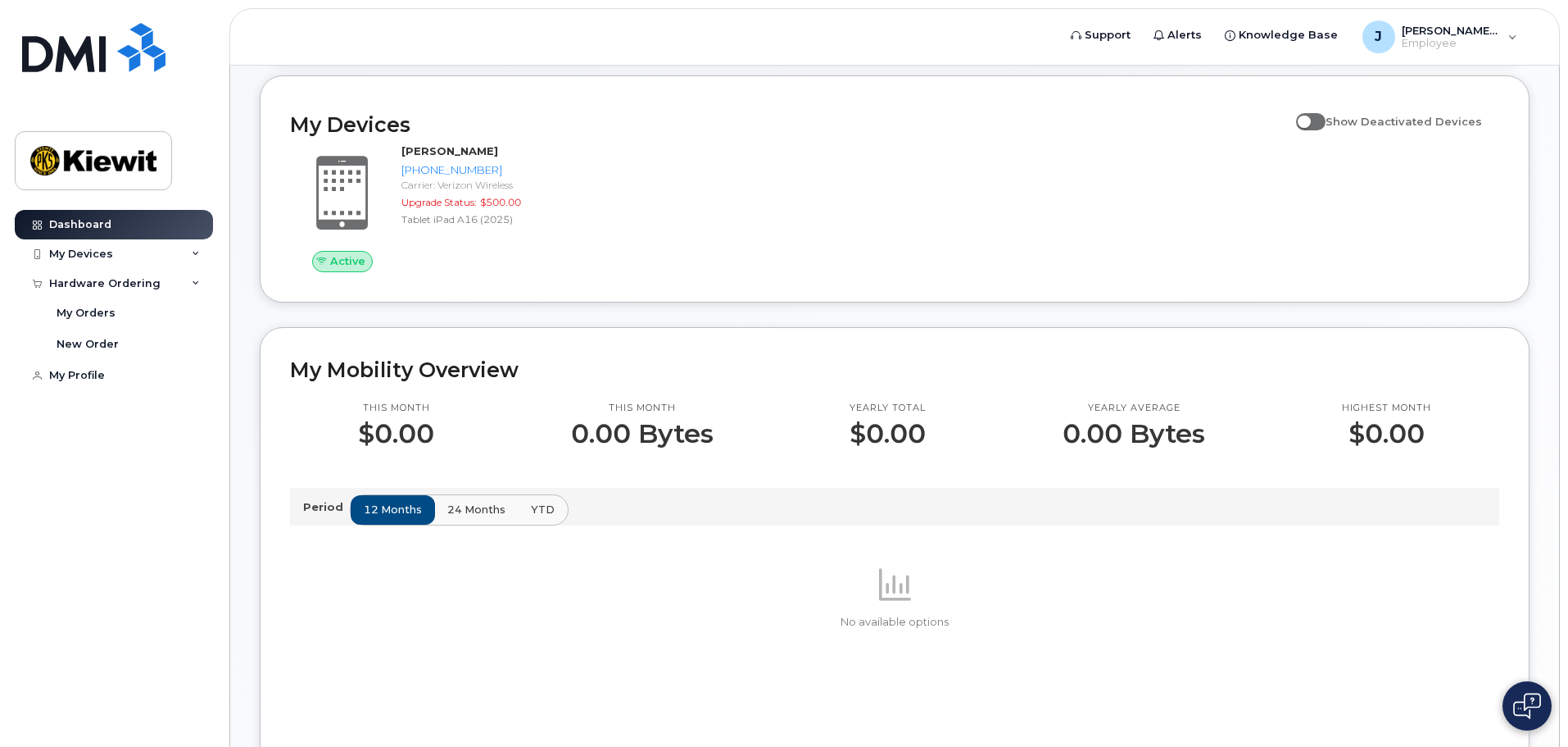
scroll to position [246, 0]
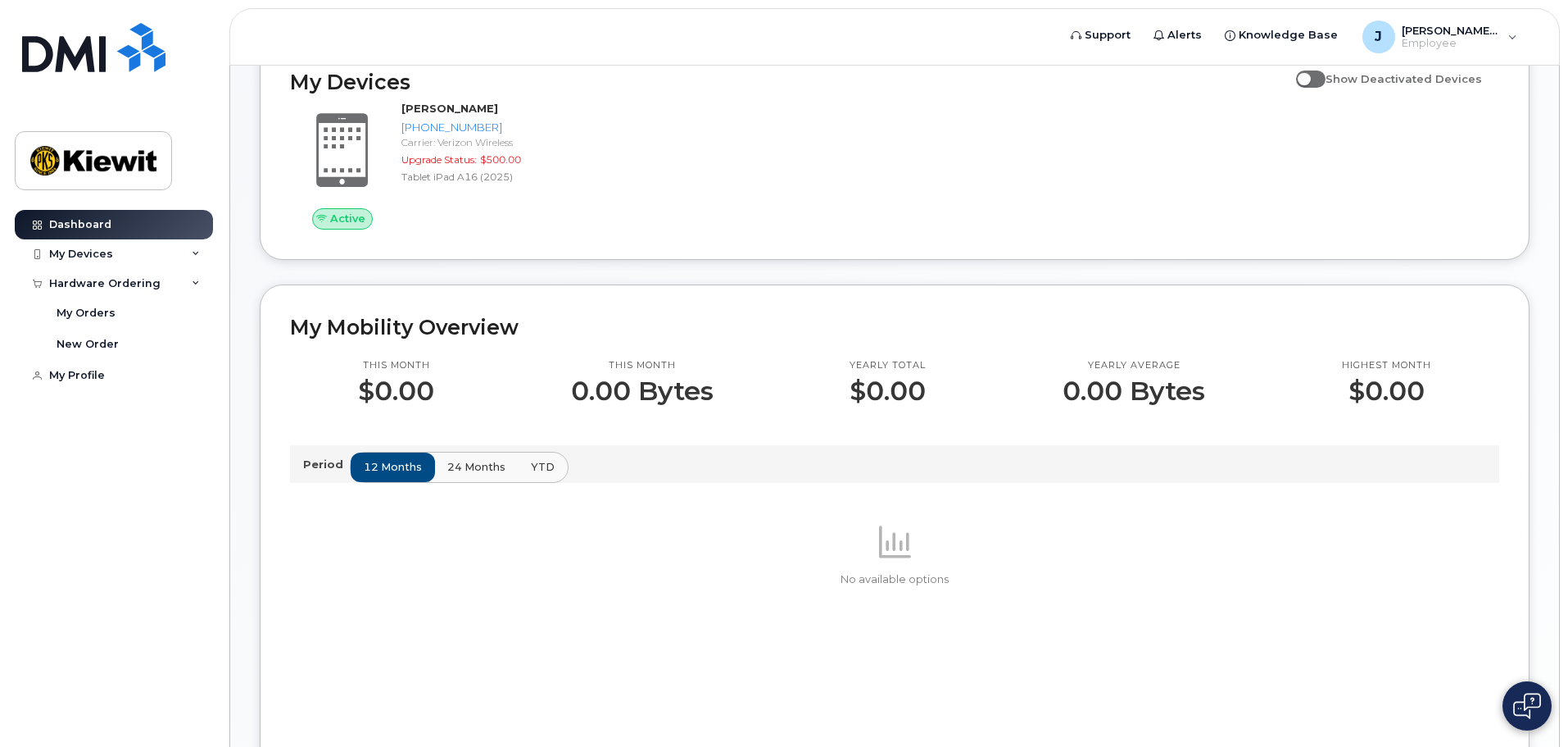
click at [414, 367] on p "This month" at bounding box center [396, 365] width 76 height 13
click at [97, 316] on div "My Orders" at bounding box center [86, 313] width 59 height 15
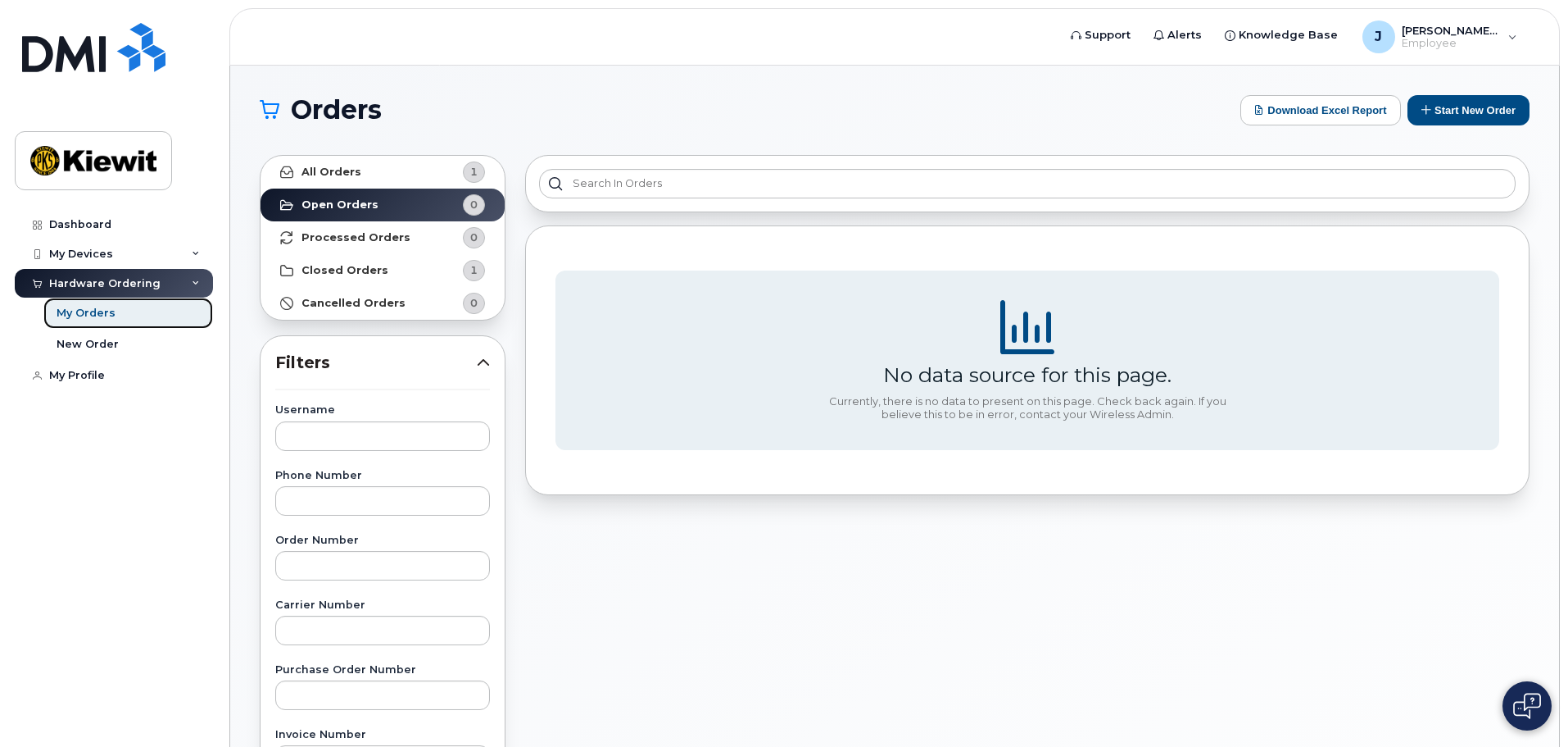
click at [97, 318] on div "My Orders" at bounding box center [86, 313] width 59 height 15
click at [105, 309] on div "My Orders" at bounding box center [86, 313] width 59 height 15
click at [354, 268] on strong "Closed Orders" at bounding box center [345, 270] width 87 height 13
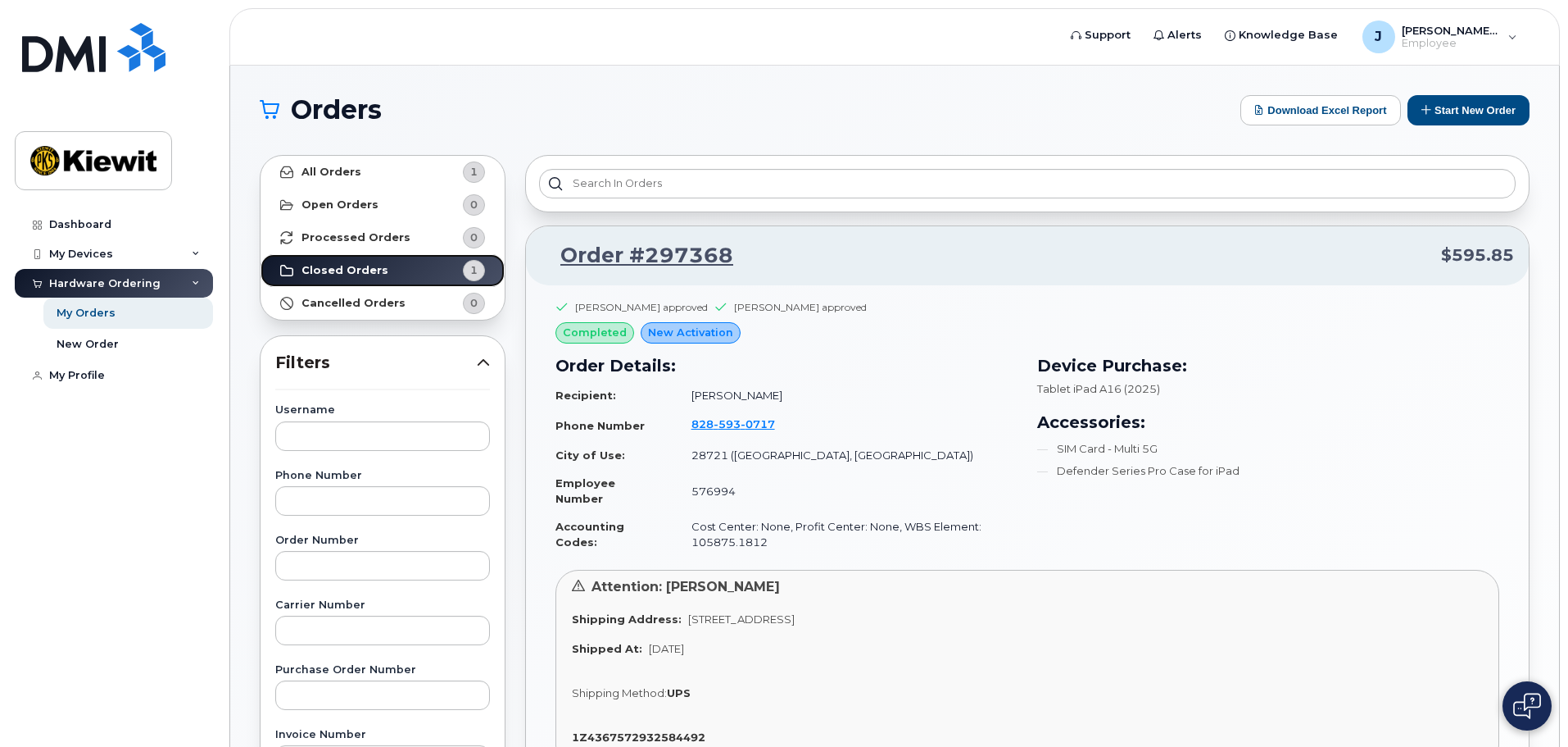
scroll to position [82, 0]
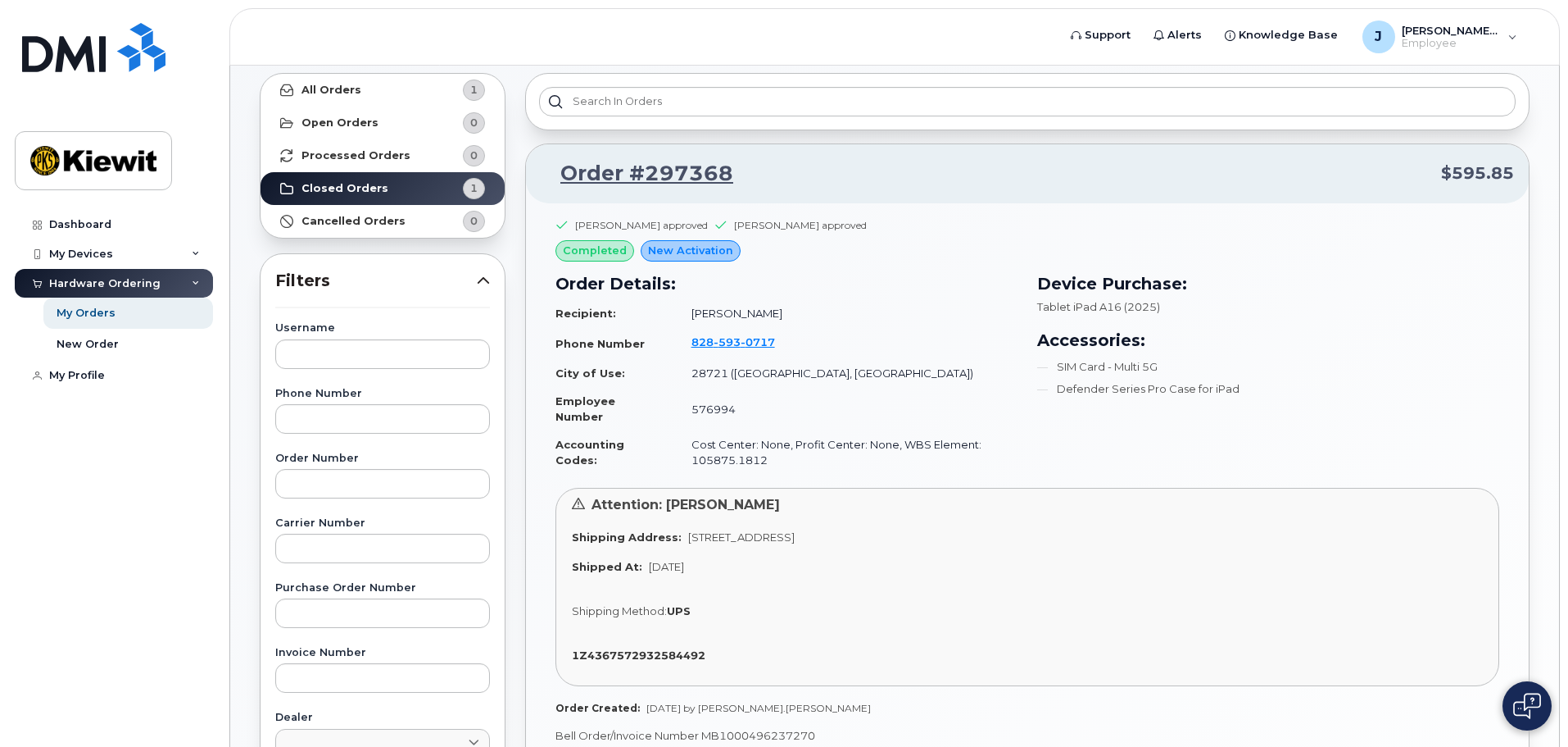
click at [1191, 726] on div "[PERSON_NAME] approved [PERSON_NAME] approved completed New Activation Order De…" at bounding box center [1028, 495] width 1003 height 583
